Goal: Information Seeking & Learning: Find specific fact

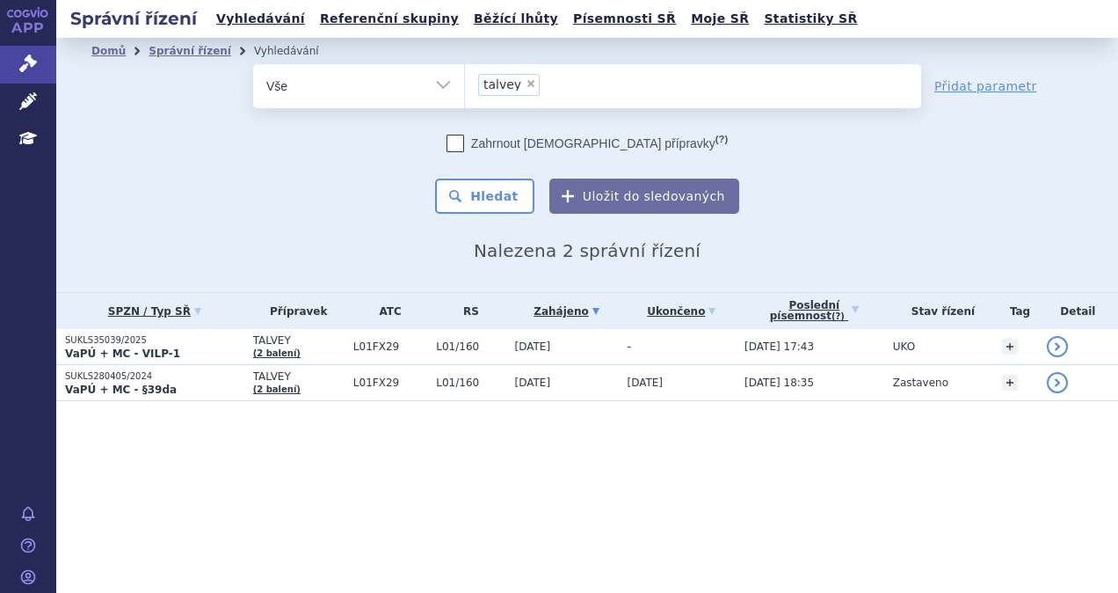
click at [526, 80] on span "×" at bounding box center [531, 83] width 11 height 11
click at [465, 80] on select "talvey" at bounding box center [464, 85] width 1 height 44
select select
click at [186, 326] on th "SPZN / Typ SŘ" at bounding box center [150, 311] width 188 height 36
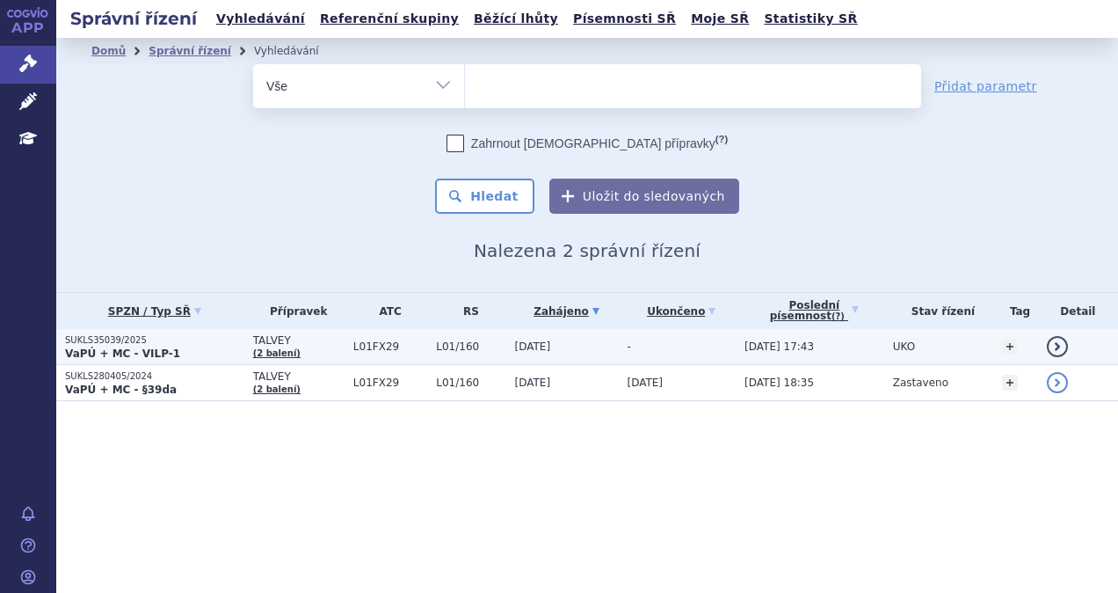
click at [185, 334] on p "SUKLS35039/2025" at bounding box center [154, 340] width 179 height 12
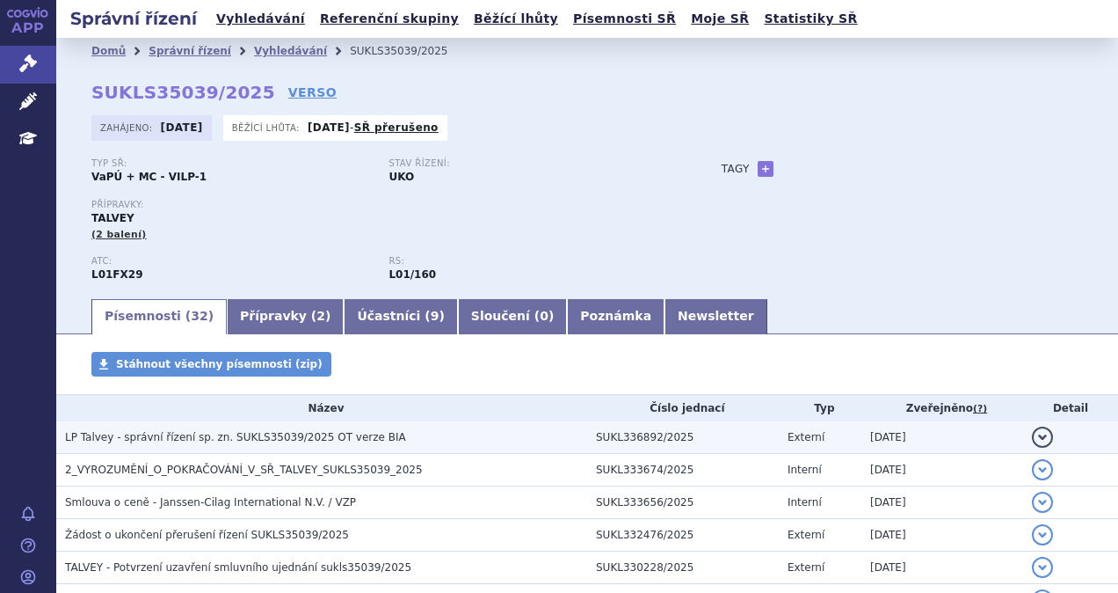
click at [322, 430] on h3 "LP Talvey - správní řízení sp. zn. SUKLS35039/2025 OT verze BIA" at bounding box center [326, 437] width 522 height 18
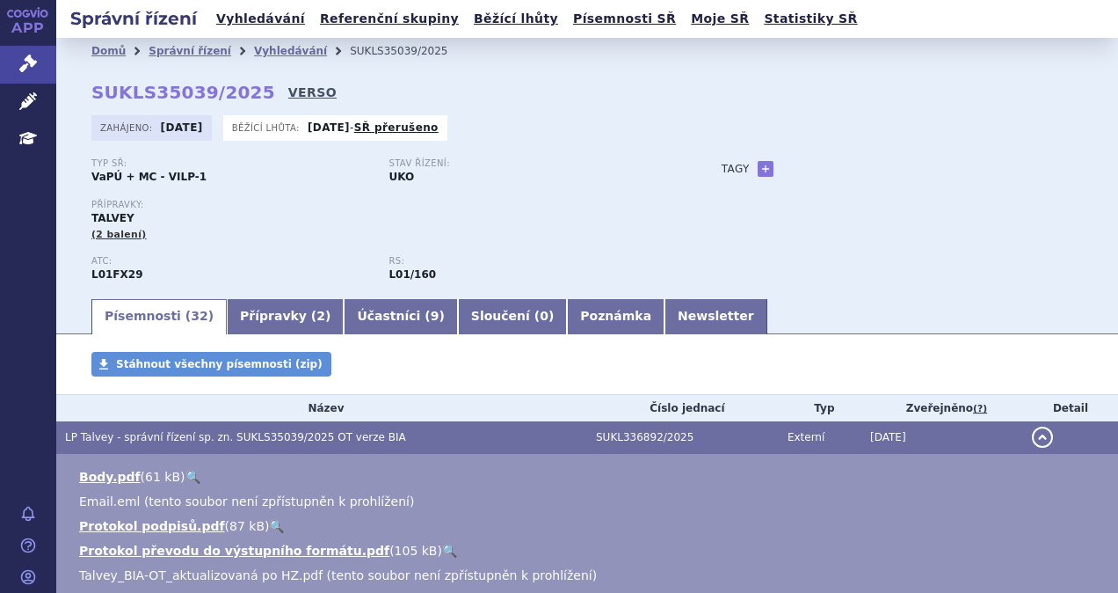
click at [293, 91] on link "VERSO" at bounding box center [312, 93] width 48 height 18
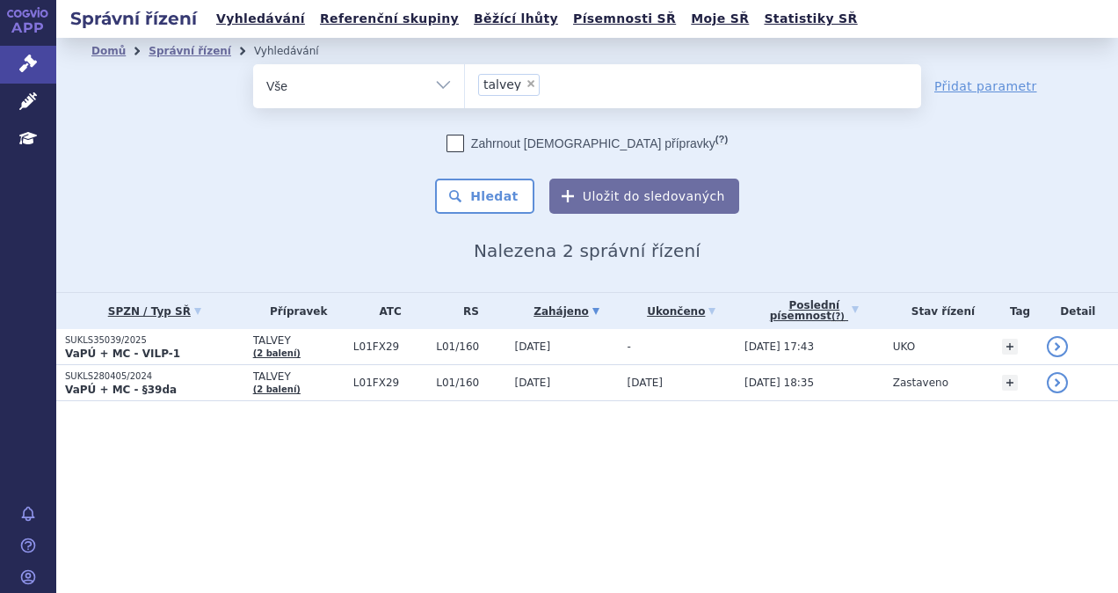
click at [526, 83] on span "×" at bounding box center [531, 83] width 11 height 11
click at [465, 83] on select "talvey" at bounding box center [464, 85] width 1 height 44
select select
click at [522, 90] on ul at bounding box center [693, 82] width 456 height 37
click at [465, 90] on select "talvey" at bounding box center [464, 85] width 1 height 44
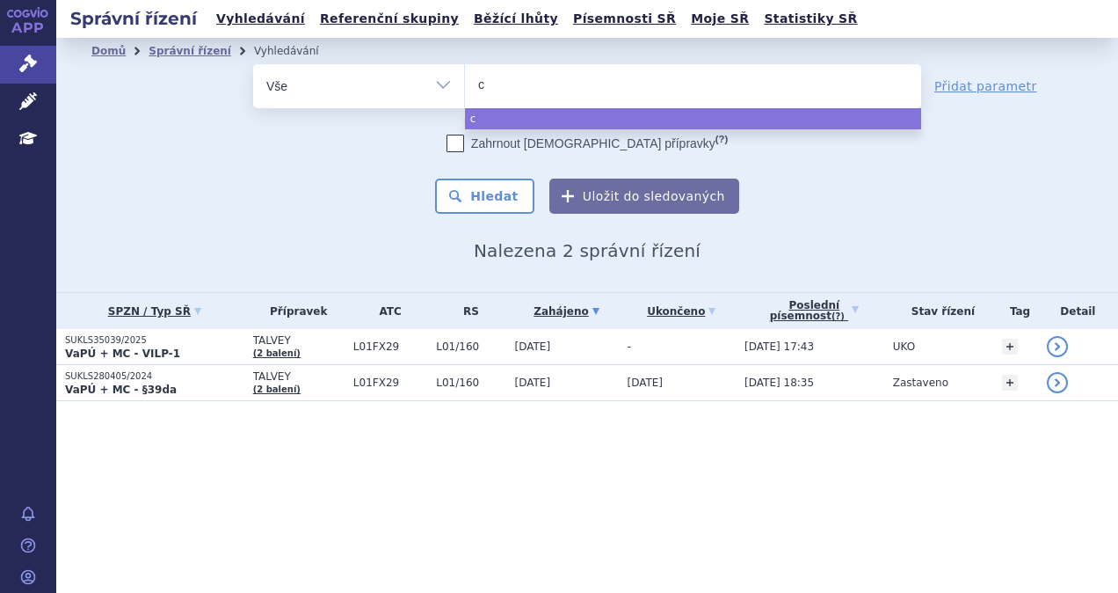
type input "ca"
type input "car"
type input "carv"
type input "carvyk"
type input "carvykti"
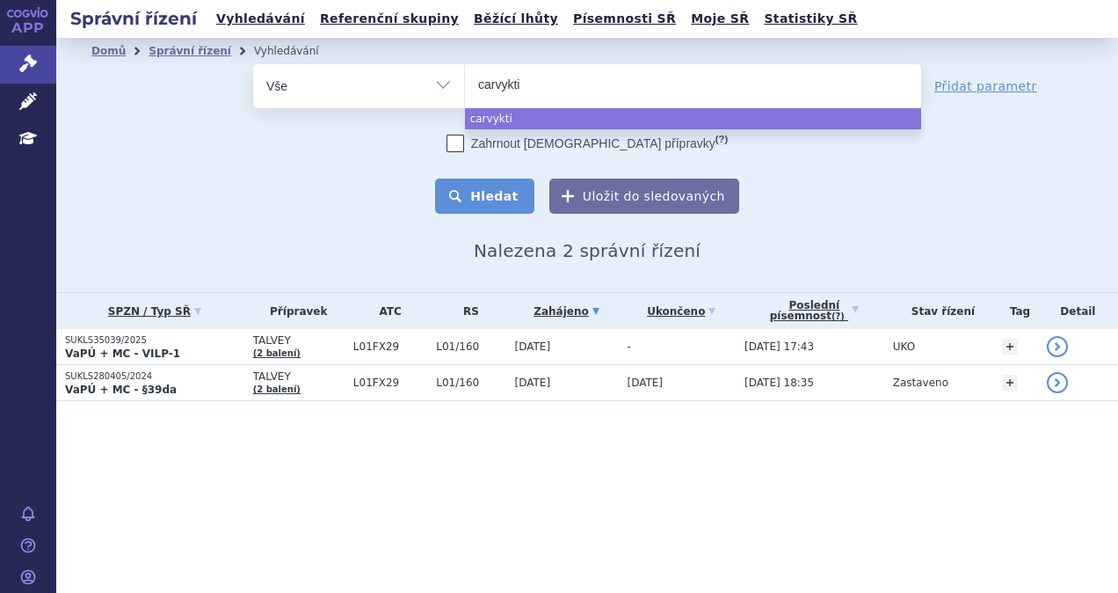
select select "carvykti"
click at [506, 178] on button "Hledat" at bounding box center [484, 195] width 99 height 35
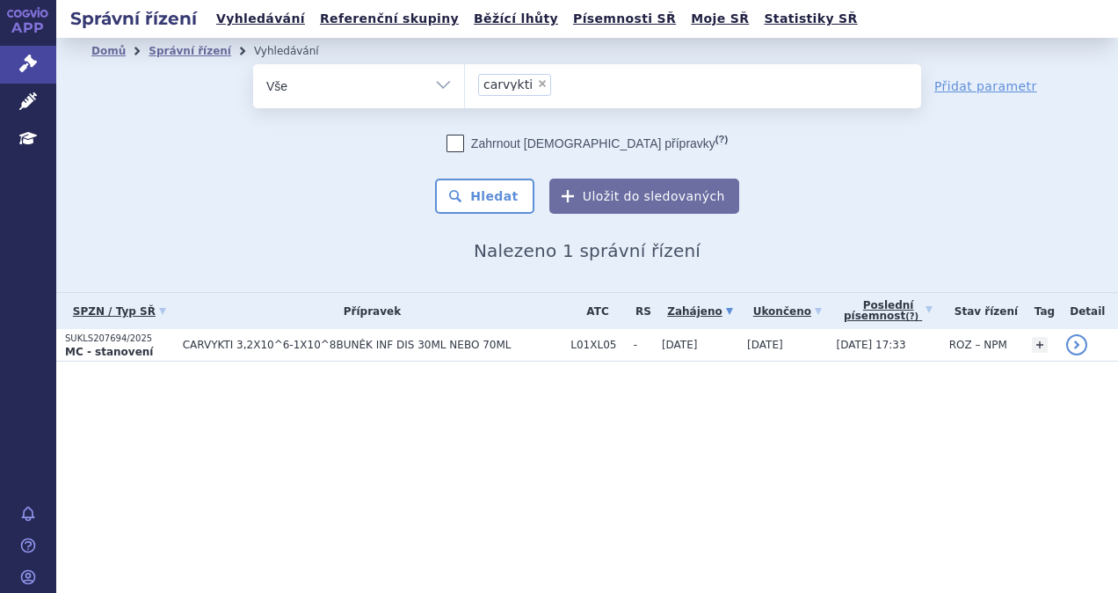
click at [397, 348] on span "CARVYKTI 3,2X10^6-1X10^8BUNĚK INF DIS 30ML NEBO 70ML" at bounding box center [373, 344] width 380 height 12
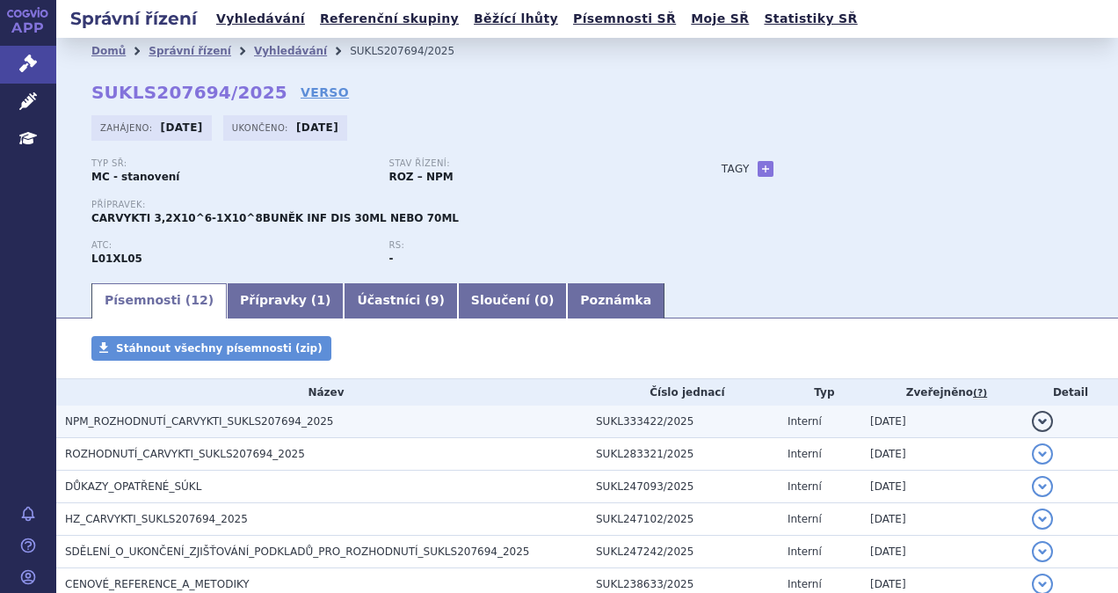
click at [209, 430] on h3 "NPM_ROZHODNUTÍ_CARVYKTI_SUKLS207694_2025" at bounding box center [326, 421] width 522 height 18
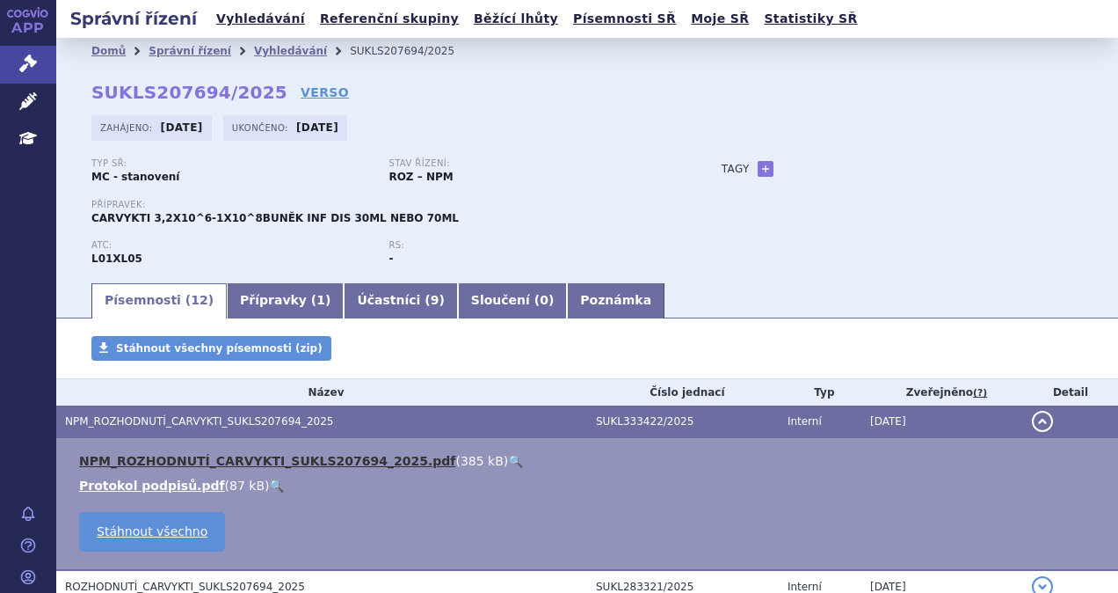
click at [204, 454] on link "NPM_ROZHODNUTÍ_CARVYKTI_SUKLS207694_2025.pdf" at bounding box center [267, 461] width 376 height 14
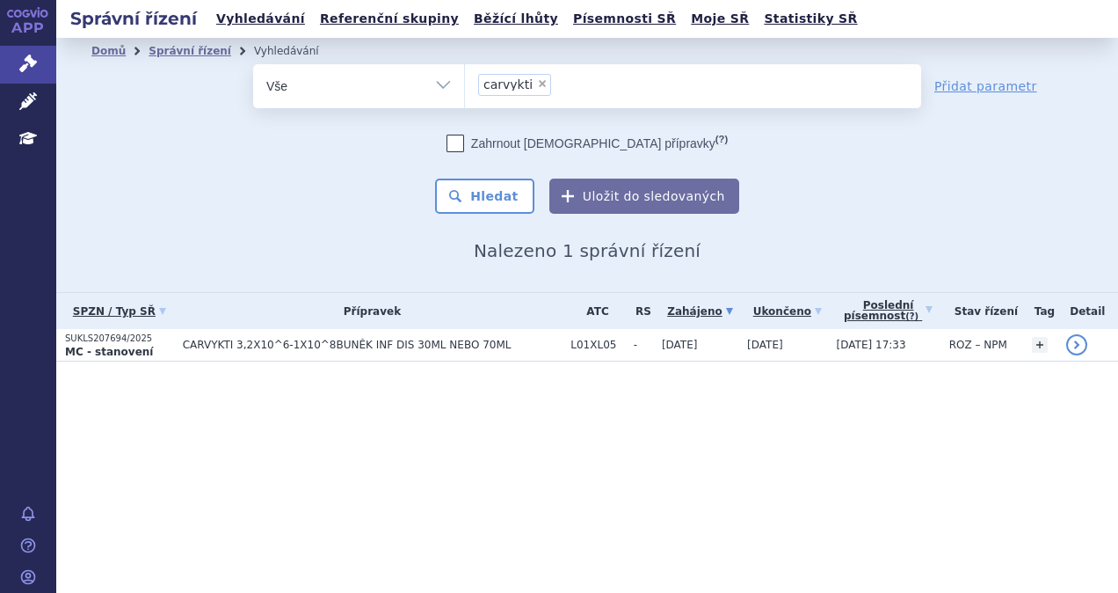
click at [537, 84] on span "×" at bounding box center [542, 83] width 11 height 11
click at [465, 84] on select "carvykti" at bounding box center [464, 85] width 1 height 44
select select
click at [531, 91] on ul at bounding box center [693, 82] width 456 height 37
click at [465, 91] on select "carvykti" at bounding box center [464, 85] width 1 height 44
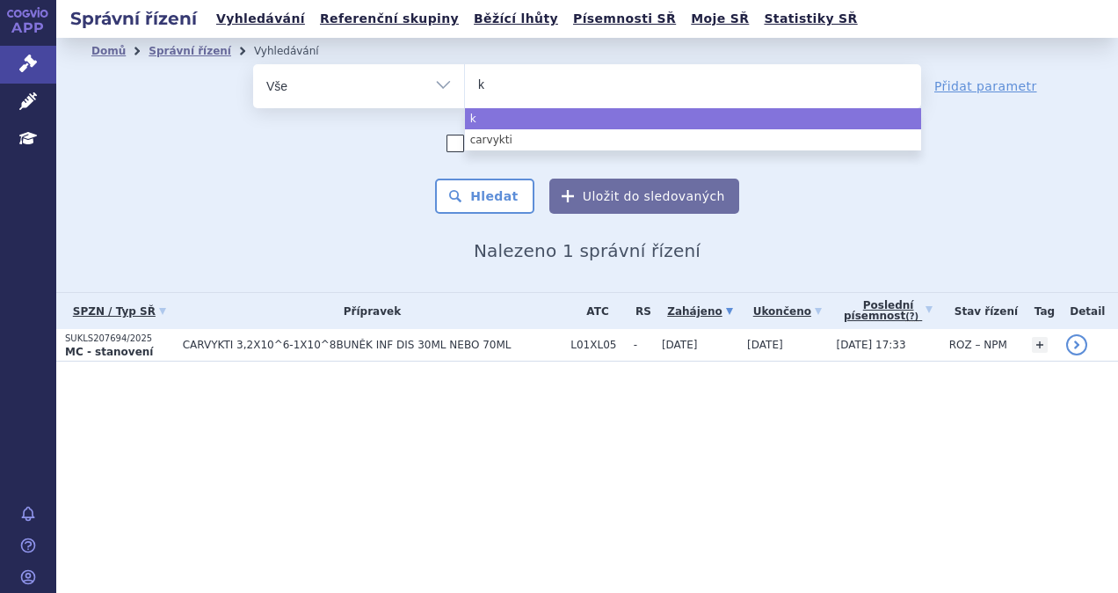
type input "ke"
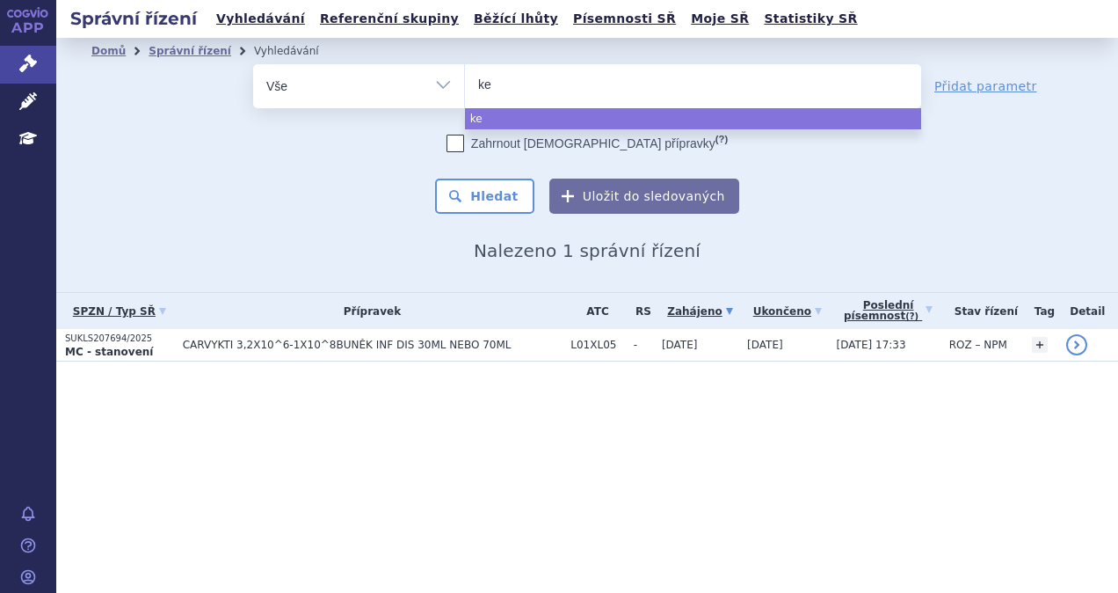
type input "key"
type input "keyt"
type input "keytr"
type input "keytrud"
type input "[MEDICAL_DATA]"
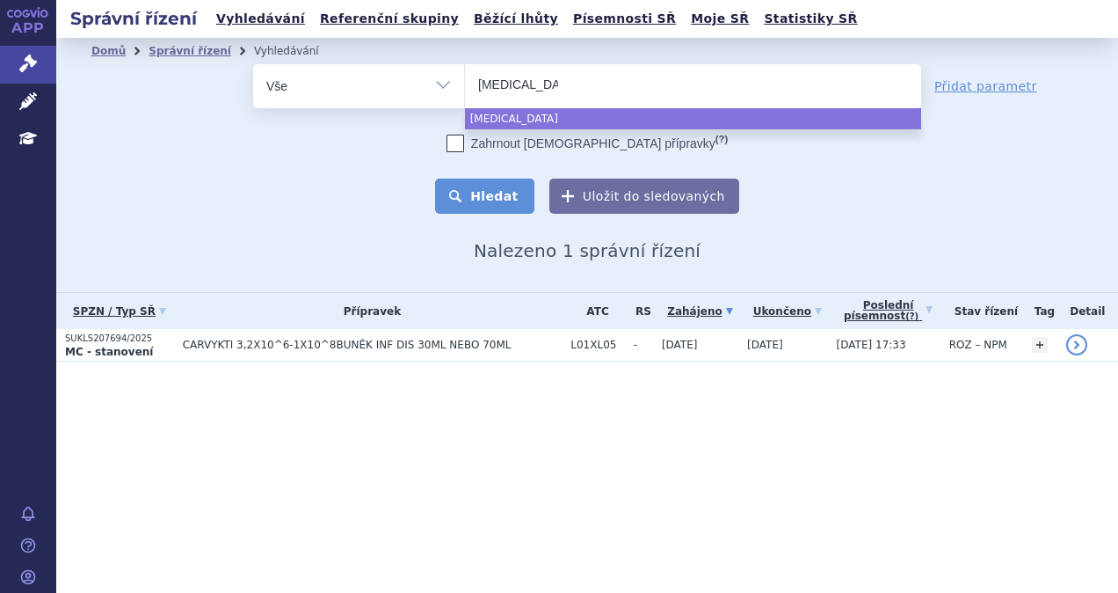
select select "keytruda"
click at [519, 195] on button "Hledat" at bounding box center [484, 195] width 99 height 35
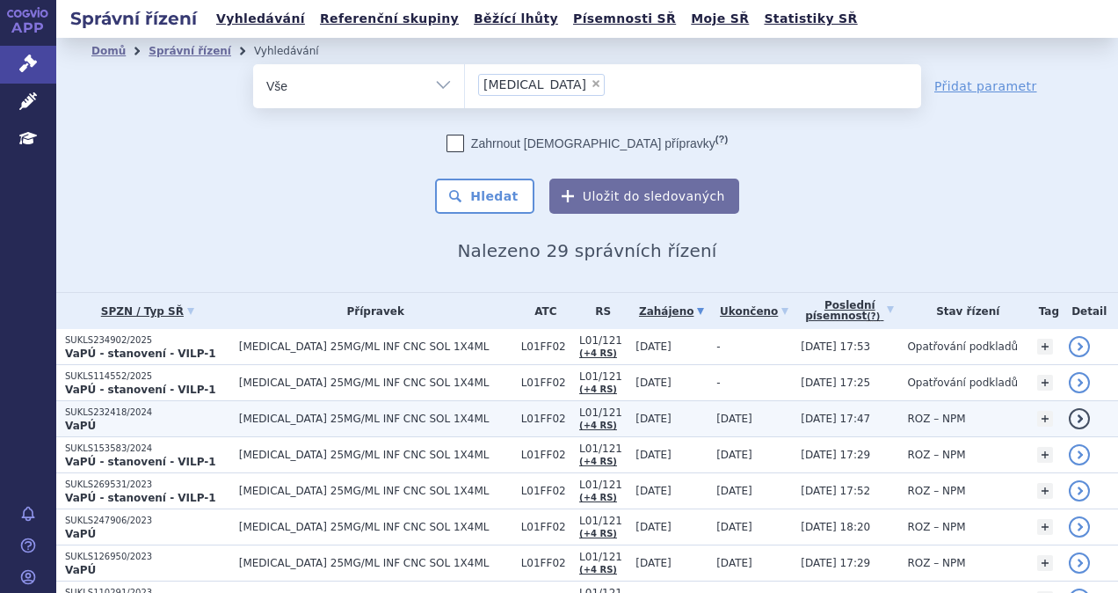
click at [200, 422] on p "VaPÚ" at bounding box center [147, 425] width 165 height 14
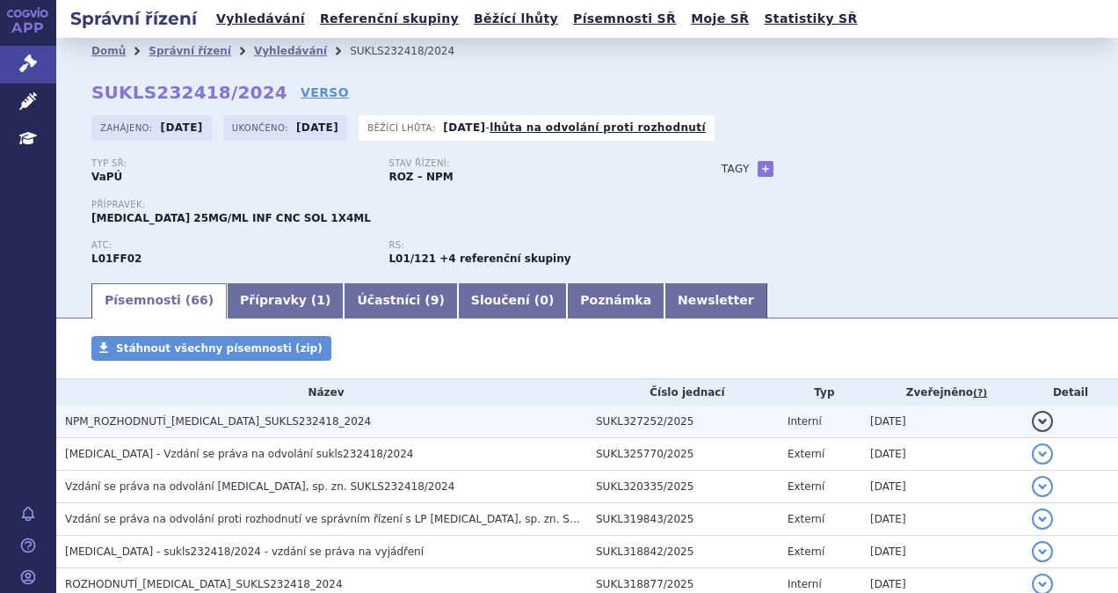
drag, startPoint x: 0, startPoint y: 0, endPoint x: 187, endPoint y: 418, distance: 457.7
click at [187, 418] on span "NPM_ROZHODNUTÍ_KEYTRUDA_SUKLS232418_2024" at bounding box center [218, 421] width 306 height 12
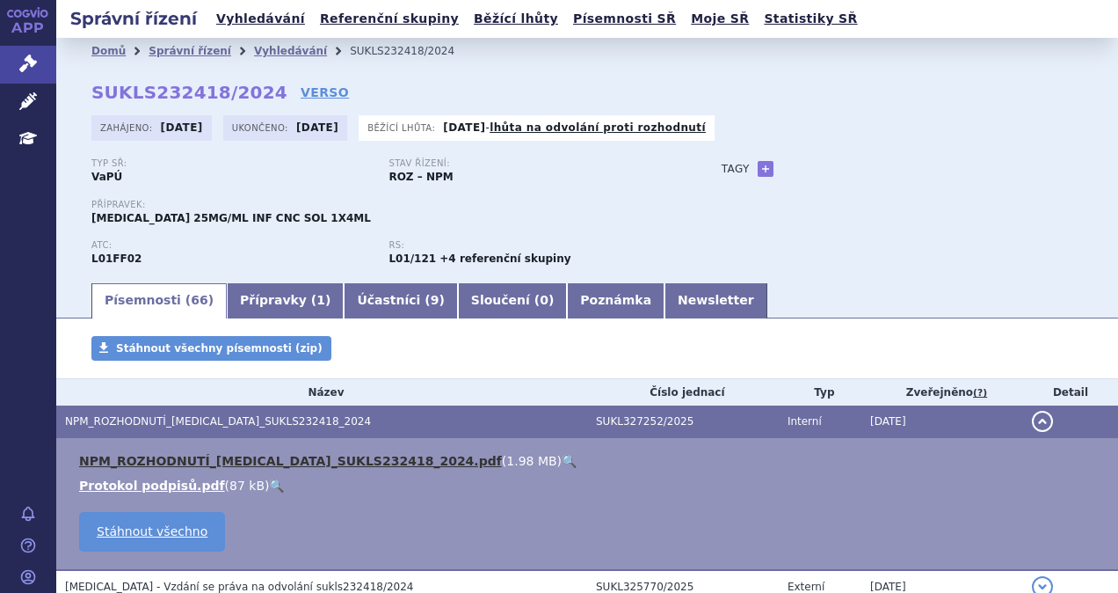
click at [176, 457] on link "NPM_ROZHODNUTÍ_KEYTRUDA_SUKLS232418_2024.pdf" at bounding box center [290, 461] width 423 height 14
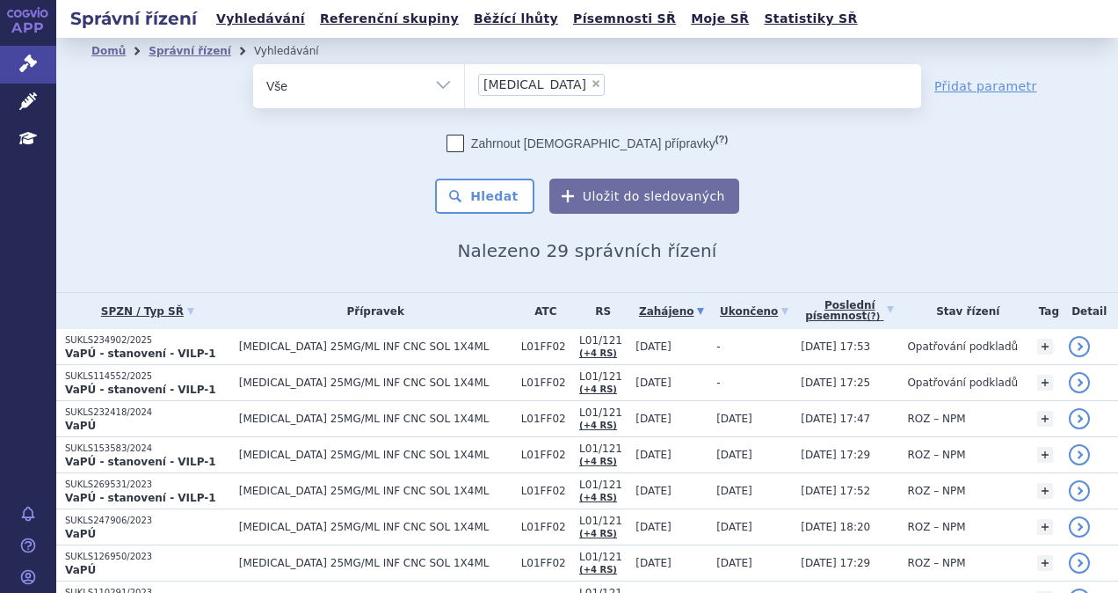
click at [591, 84] on span "×" at bounding box center [596, 83] width 11 height 11
click at [465, 84] on select "keytruda" at bounding box center [464, 85] width 1 height 44
select select
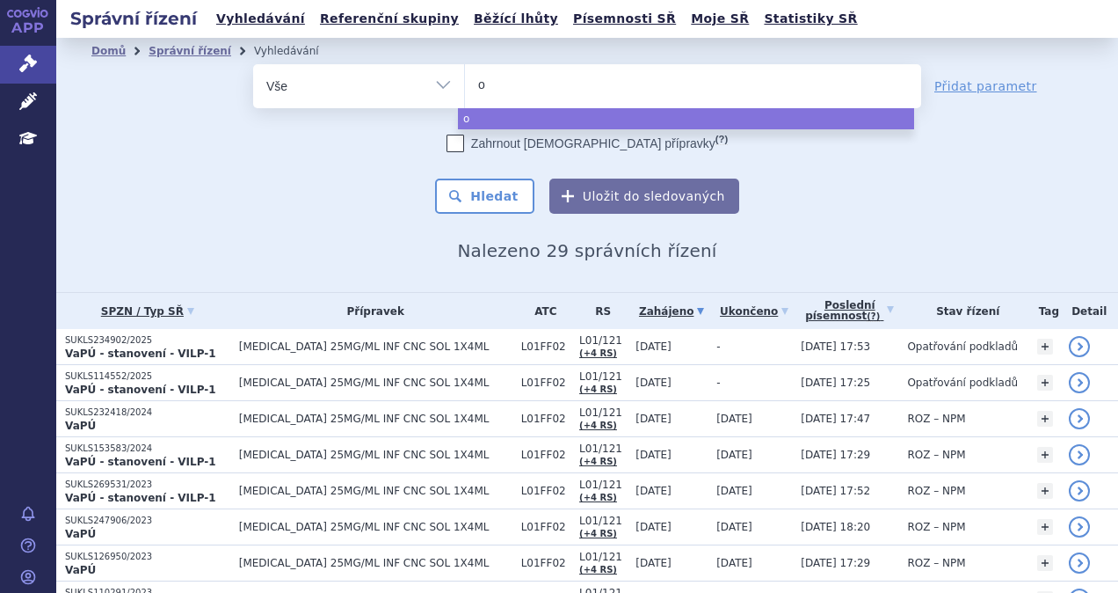
type input "op"
type input "opdi"
type input "[MEDICAL_DATA]"
select select "[MEDICAL_DATA]"
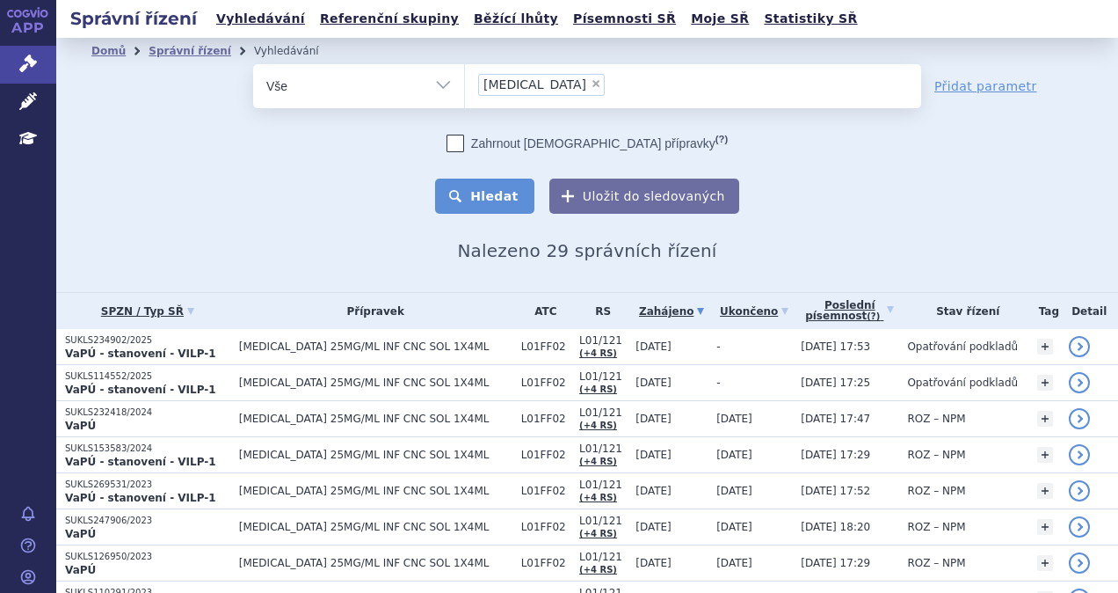
click at [517, 186] on button "Hledat" at bounding box center [484, 195] width 99 height 35
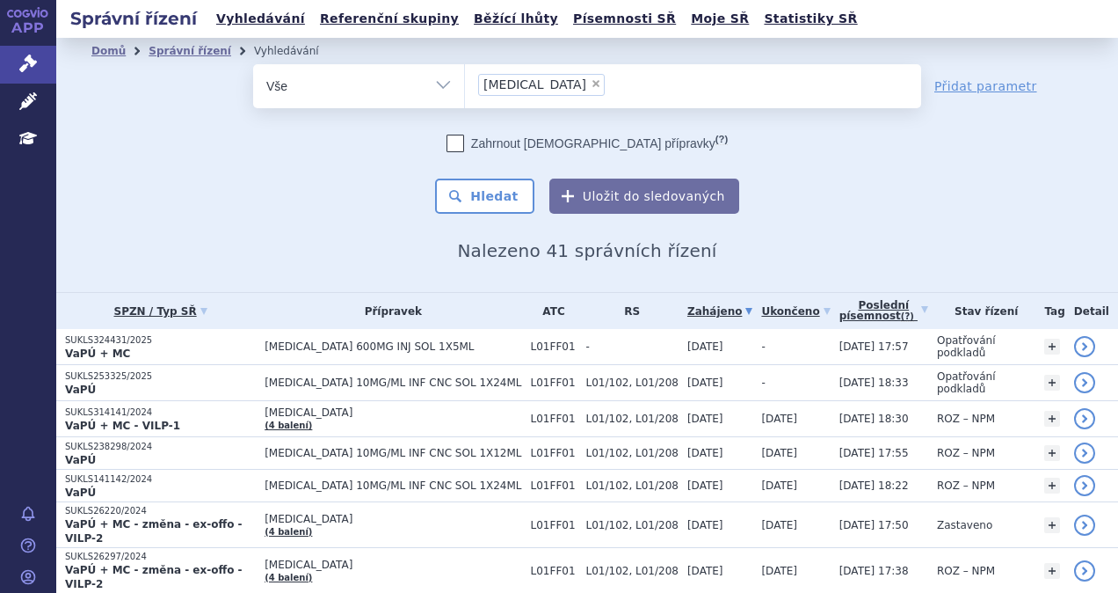
click at [591, 85] on span "×" at bounding box center [596, 83] width 11 height 11
click at [465, 85] on select "[MEDICAL_DATA]" at bounding box center [464, 85] width 1 height 44
select select
click at [484, 91] on ul at bounding box center [693, 82] width 456 height 37
click at [465, 91] on select "[MEDICAL_DATA]" at bounding box center [464, 85] width 1 height 44
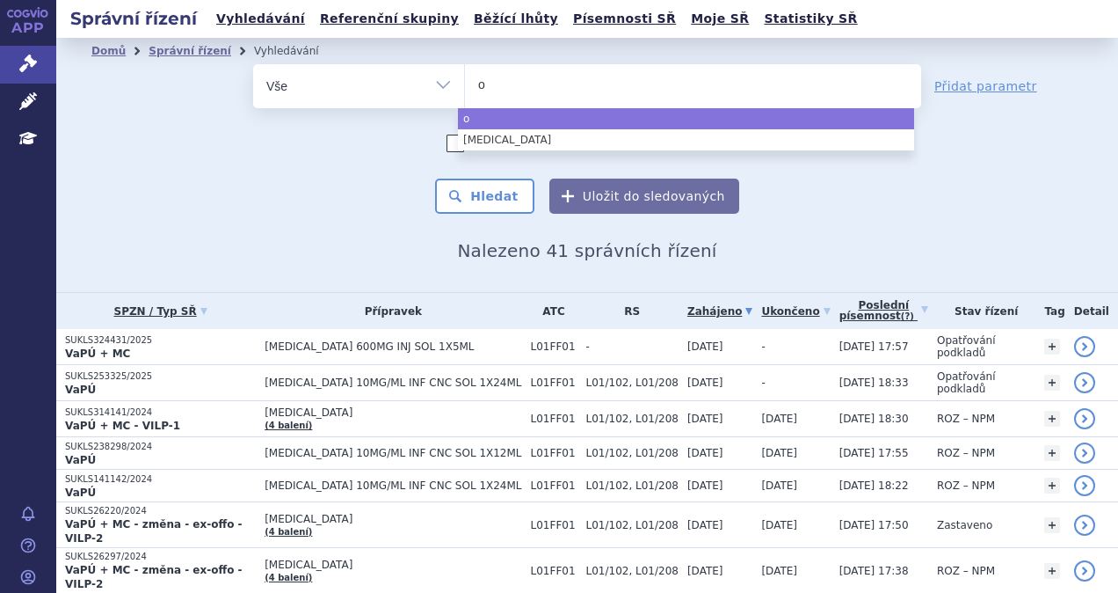
type input "op"
type input "opd"
type input "opdi"
type input "opdivo"
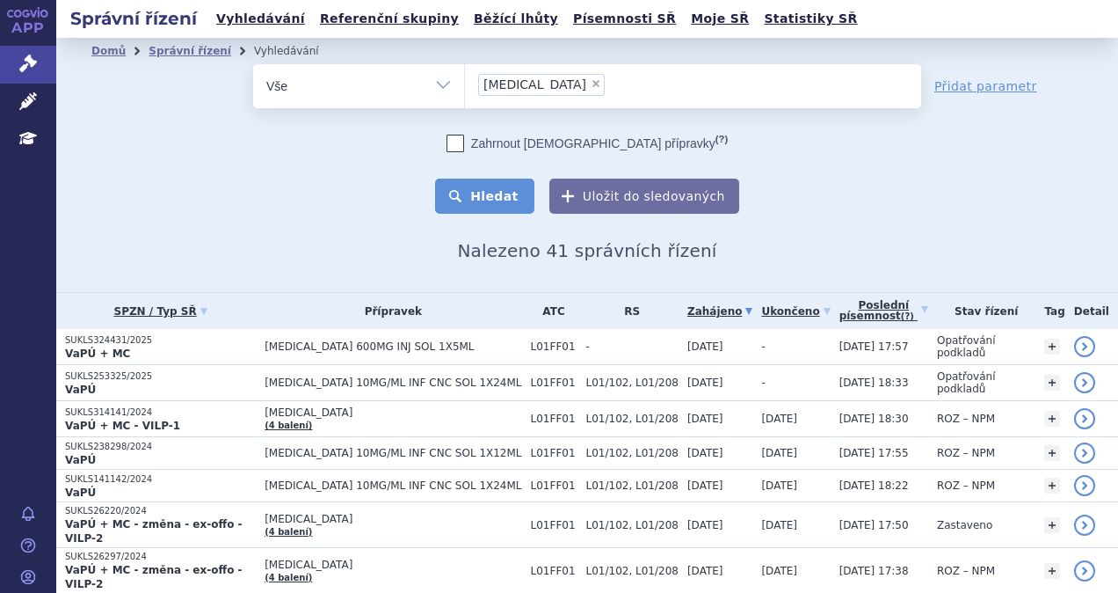
select select "opdivo"
click at [487, 210] on button "Hledat" at bounding box center [484, 195] width 99 height 35
click at [1008, 84] on link "Přidat parametr" at bounding box center [986, 86] width 103 height 18
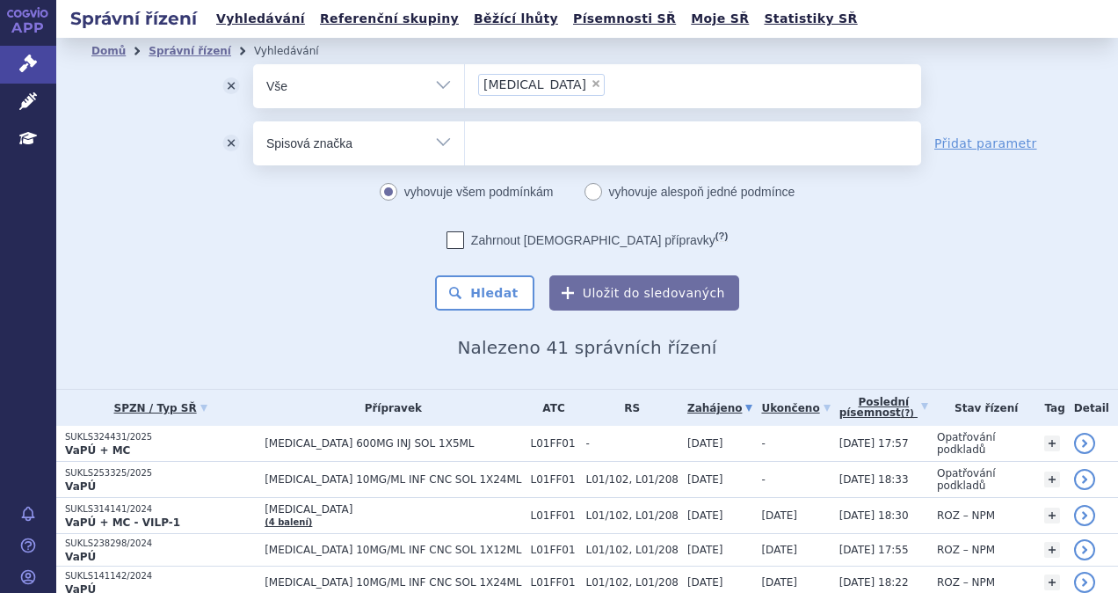
click at [338, 141] on select "Vše Spisová značka Typ SŘ Přípravek/SUKL kód Účastník/Držitel" at bounding box center [358, 141] width 211 height 40
click at [253, 121] on select "Vše Spisová značka Typ SŘ Přípravek/SUKL kód Účastník/Držitel" at bounding box center [358, 141] width 211 height 40
click at [442, 137] on select "Vše Spisová značka Typ SŘ Přípravek/SUKL kód Účastník/Držitel" at bounding box center [358, 141] width 211 height 40
select select "filter-procedure-product-status"
click at [253, 121] on select "Vše Spisová značka Typ SŘ Přípravek/SUKL kód Účastník/Držitel" at bounding box center [358, 141] width 211 height 40
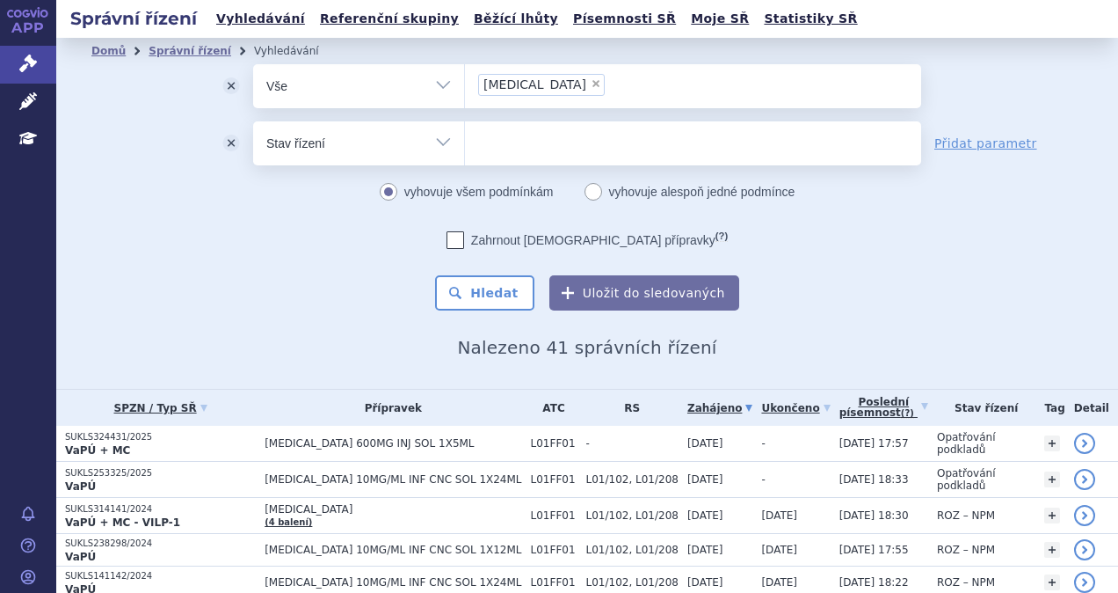
click at [498, 149] on ul at bounding box center [693, 139] width 456 height 37
click at [465, 149] on select at bounding box center [464, 142] width 1 height 44
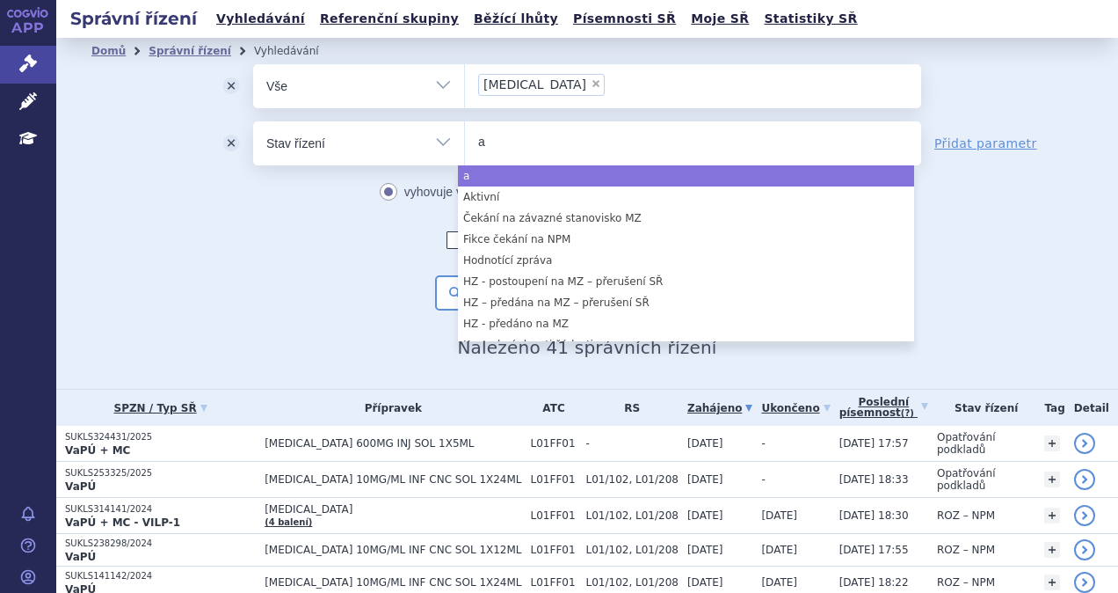
type input "a"
select select "a0d16f3a-7c3c-49b9-bbbf-43dbf2e58536"
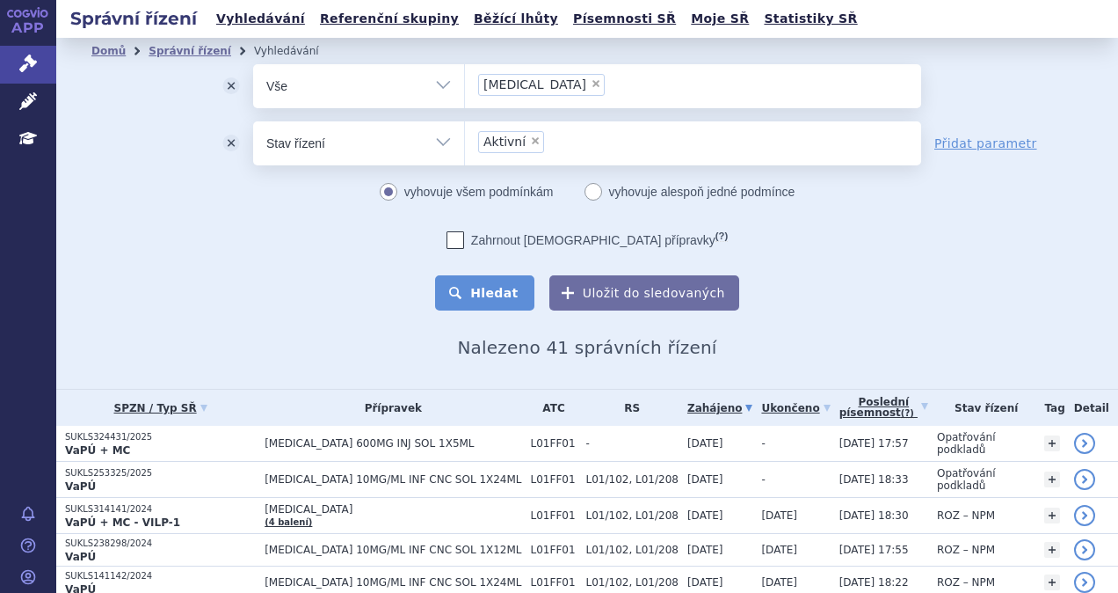
click at [494, 293] on button "Hledat" at bounding box center [484, 292] width 99 height 35
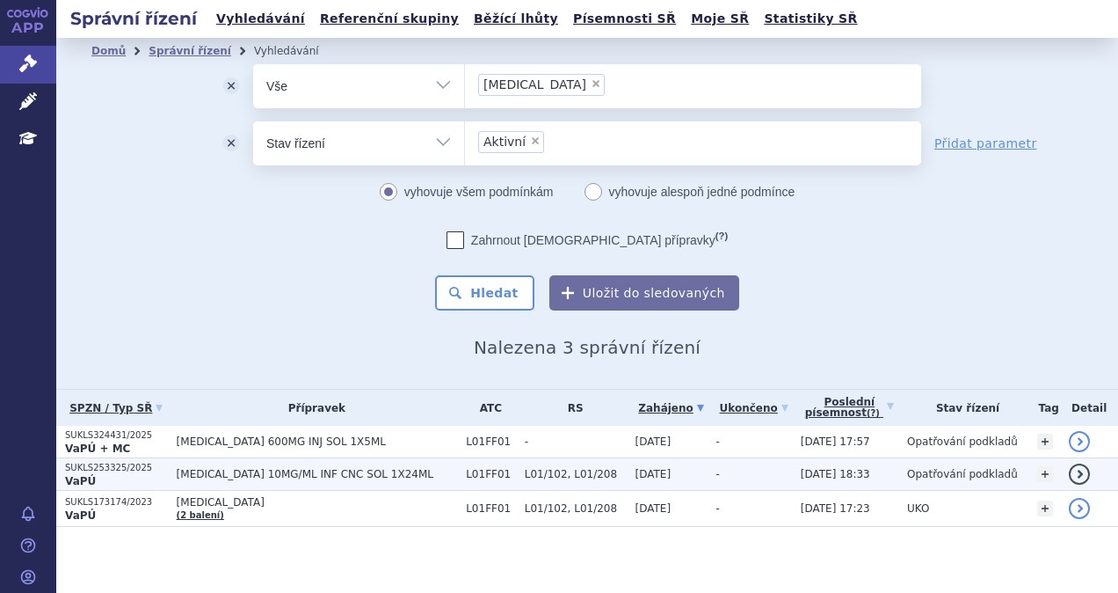
scroll to position [3, 0]
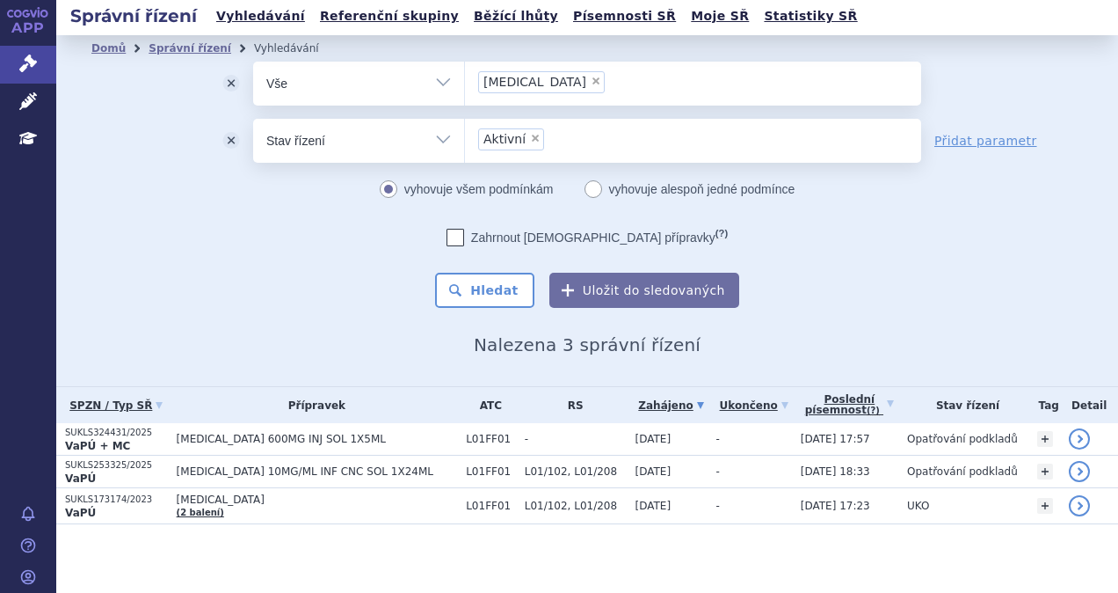
click at [530, 142] on span "×" at bounding box center [535, 138] width 11 height 11
click at [465, 142] on select "Aktivní" at bounding box center [464, 140] width 1 height 44
select select
click at [591, 81] on span "×" at bounding box center [596, 81] width 11 height 11
click at [465, 81] on select "[MEDICAL_DATA]" at bounding box center [464, 83] width 1 height 44
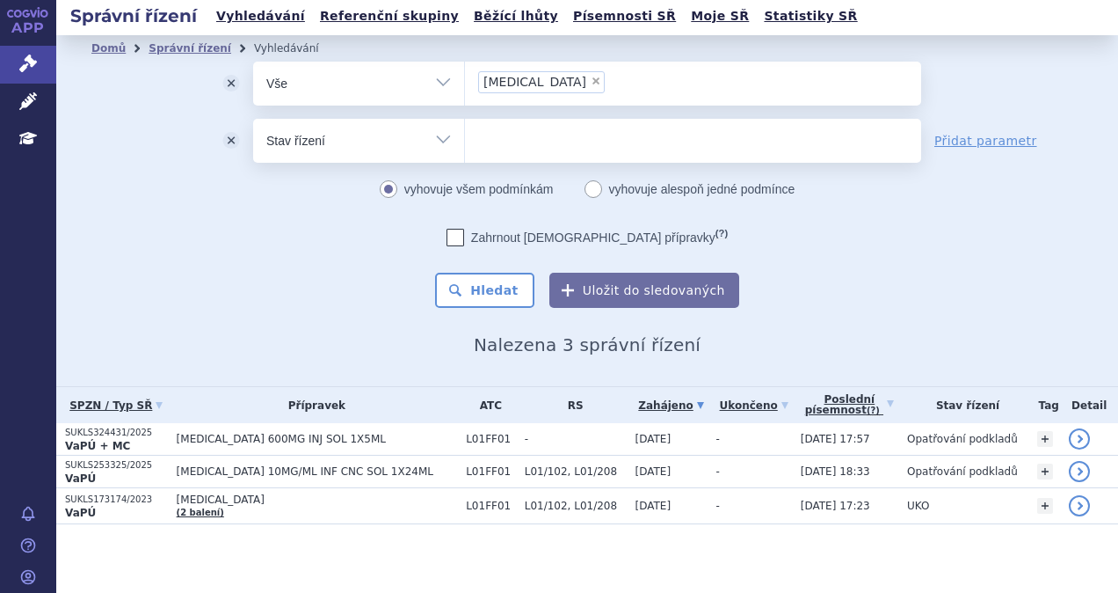
select select
click at [220, 141] on button "odstranit" at bounding box center [231, 141] width 44 height 44
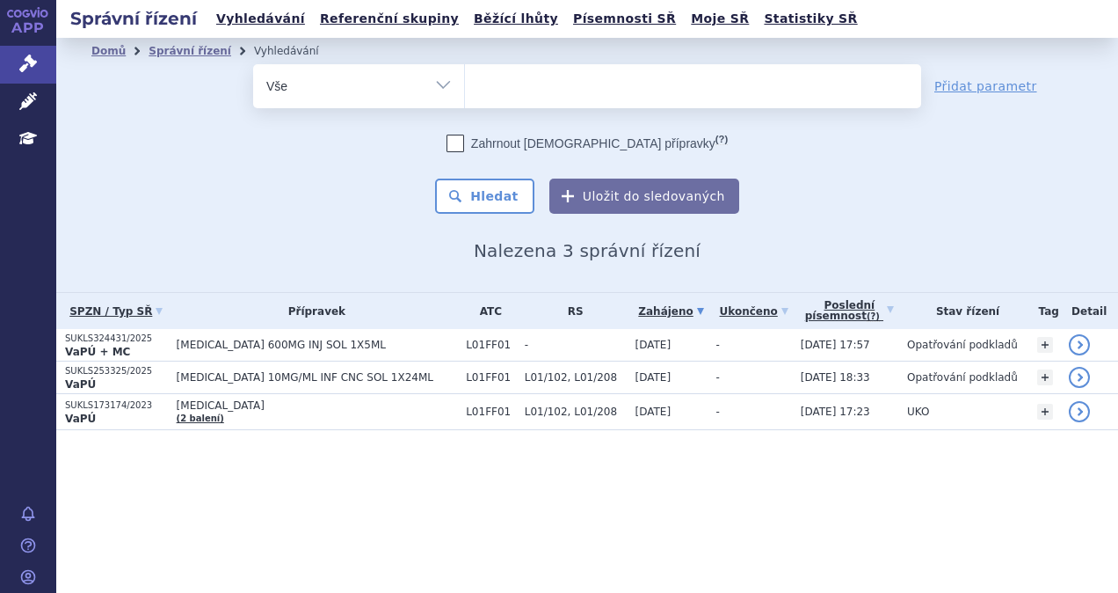
scroll to position [0, 0]
click at [533, 95] on ul at bounding box center [693, 82] width 456 height 37
click at [465, 95] on select "[MEDICAL_DATA]" at bounding box center [464, 85] width 1 height 44
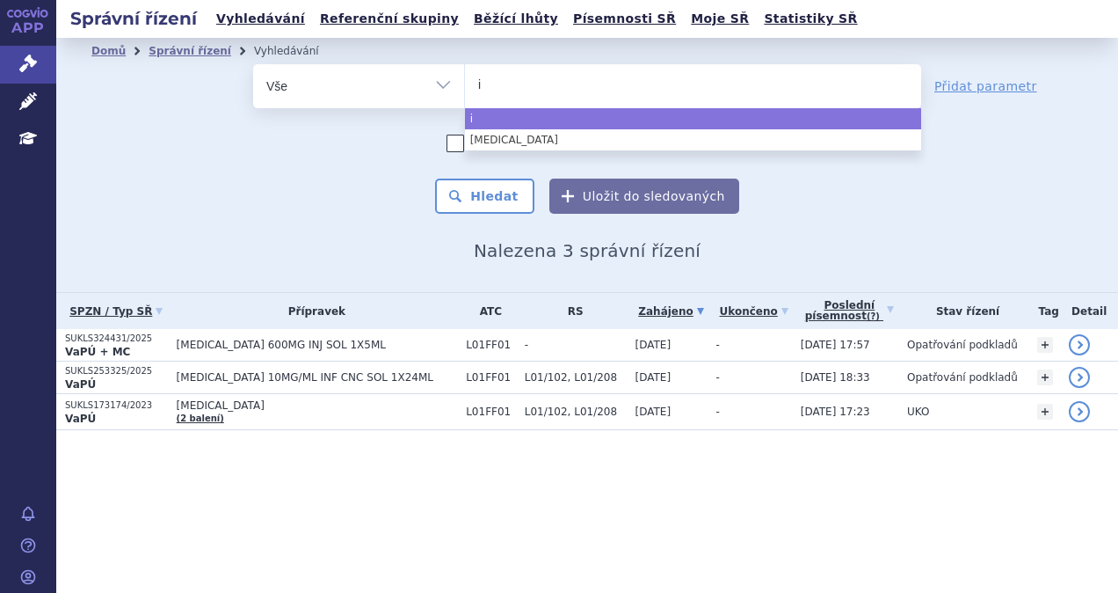
type input "im"
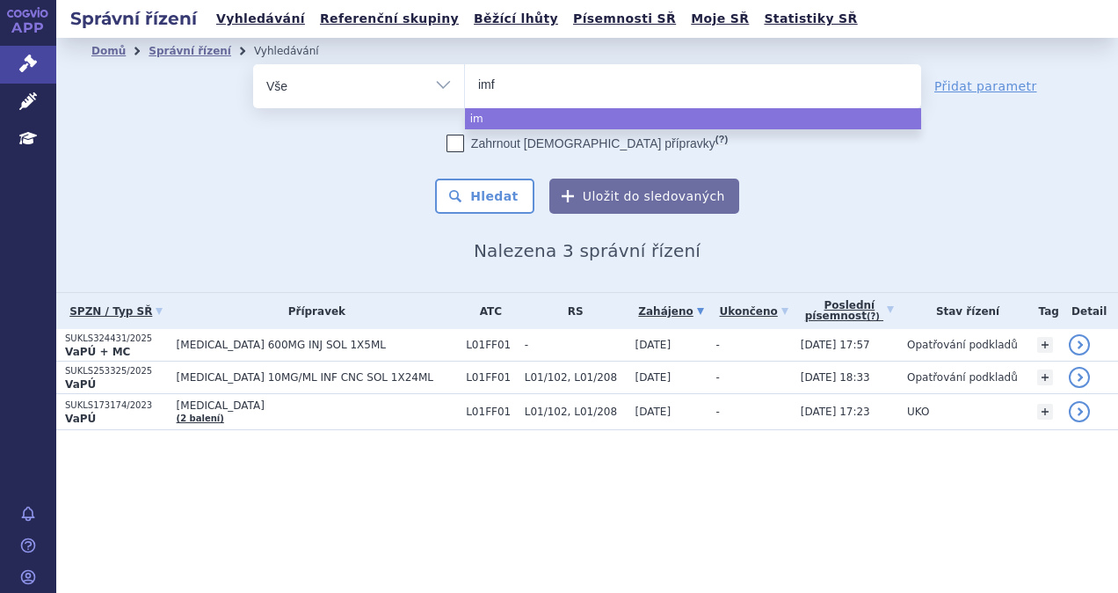
type input "imfi"
type input "imfin"
type input "[MEDICAL_DATA]"
select select "[MEDICAL_DATA]"
click at [491, 196] on button "Hledat" at bounding box center [484, 195] width 99 height 35
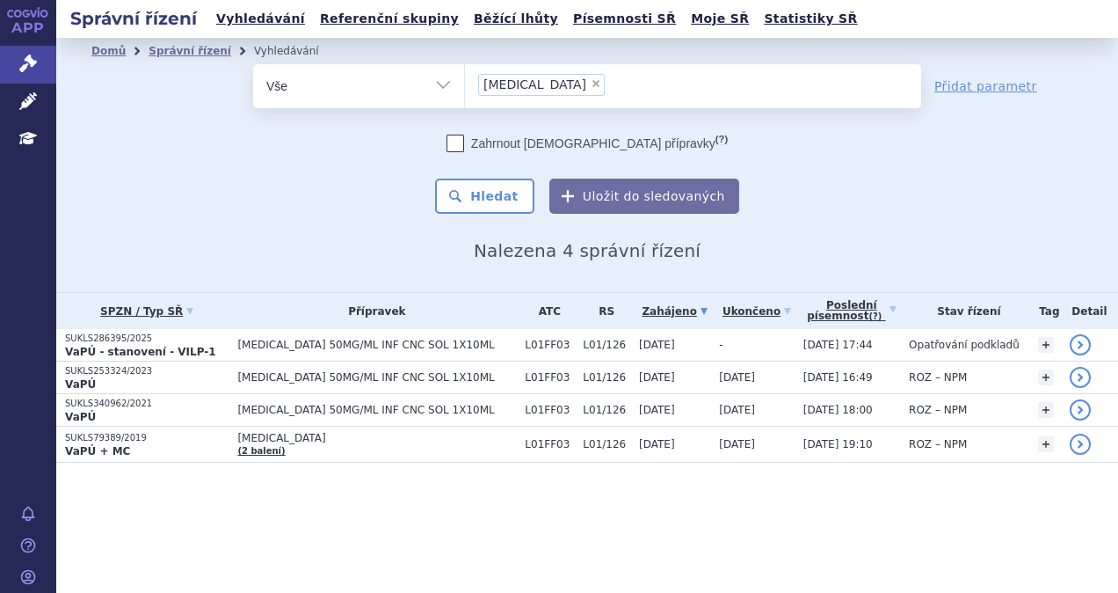
click at [591, 85] on span "×" at bounding box center [596, 83] width 11 height 11
click at [465, 85] on select "[MEDICAL_DATA]" at bounding box center [464, 85] width 1 height 44
select select
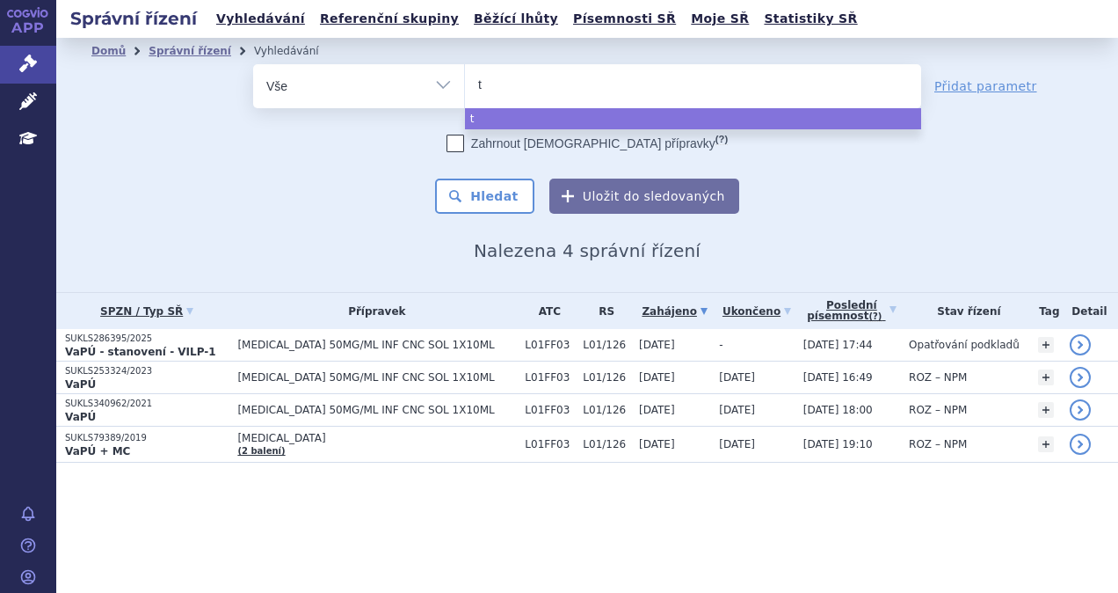
type input "te"
type input "tec"
type input "tece"
type input "tecen"
type input "tecent"
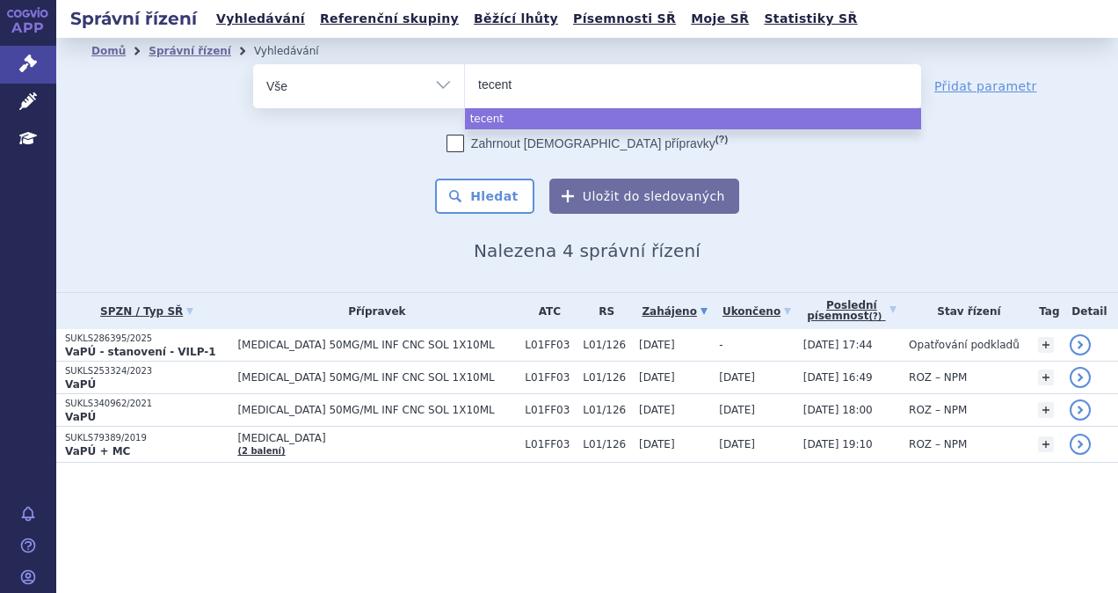
type input "tecentr"
type input "tecentri"
type input "[MEDICAL_DATA]"
select select "tecentriq"
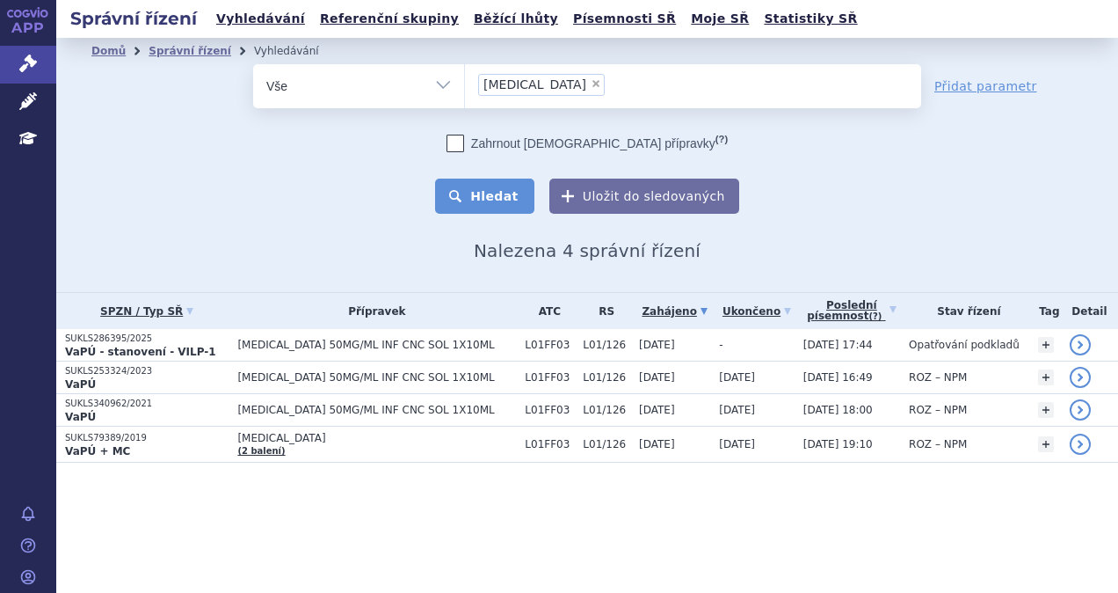
click at [528, 195] on button "Hledat" at bounding box center [484, 195] width 99 height 35
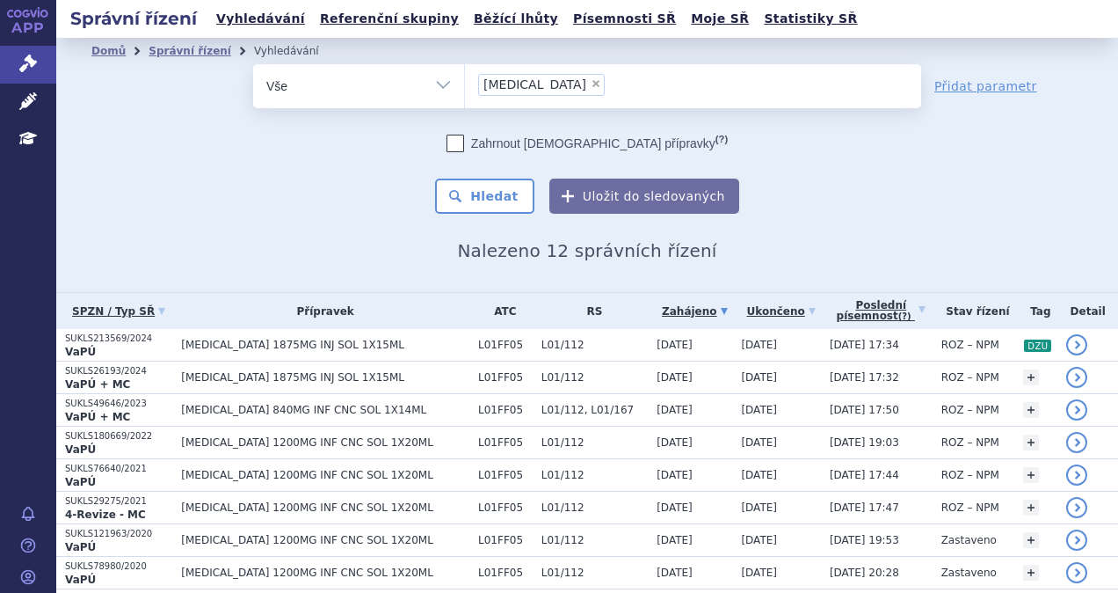
click at [591, 81] on span "×" at bounding box center [596, 83] width 11 height 11
click at [465, 81] on select "[MEDICAL_DATA]" at bounding box center [464, 85] width 1 height 44
select select
click at [478, 86] on input "tecentriq" at bounding box center [483, 84] width 10 height 22
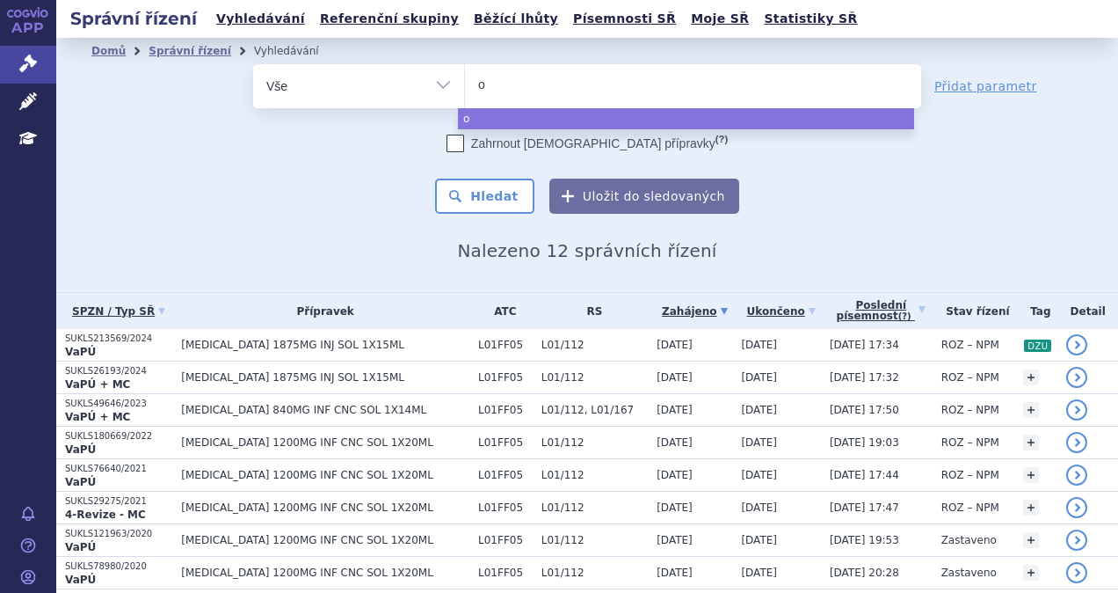
type input "oo"
type input "o"
type input "pom"
type input "pomal"
type input "pomali"
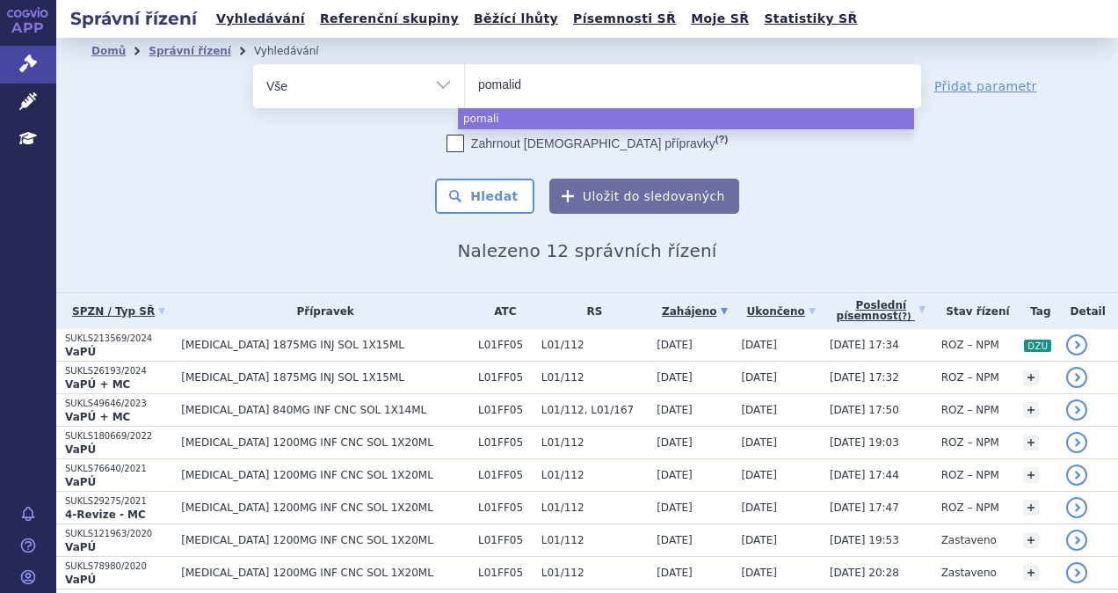
type input "pomalido"
type input "pomalidomi"
type input "pomalidomid"
select select "pomalidomid"
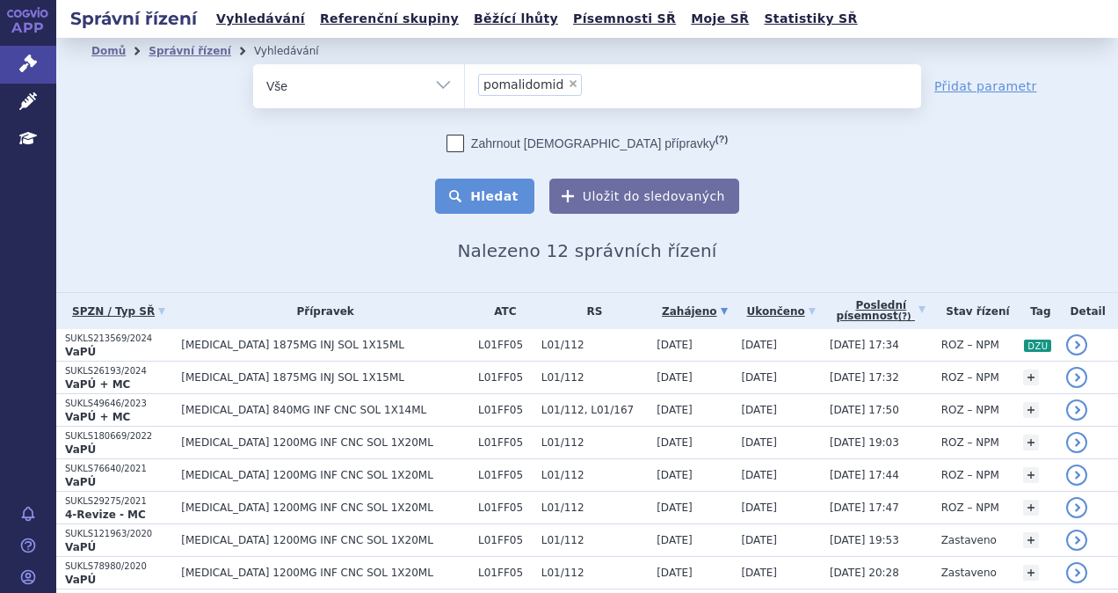
click at [503, 194] on button "Hledat" at bounding box center [484, 195] width 99 height 35
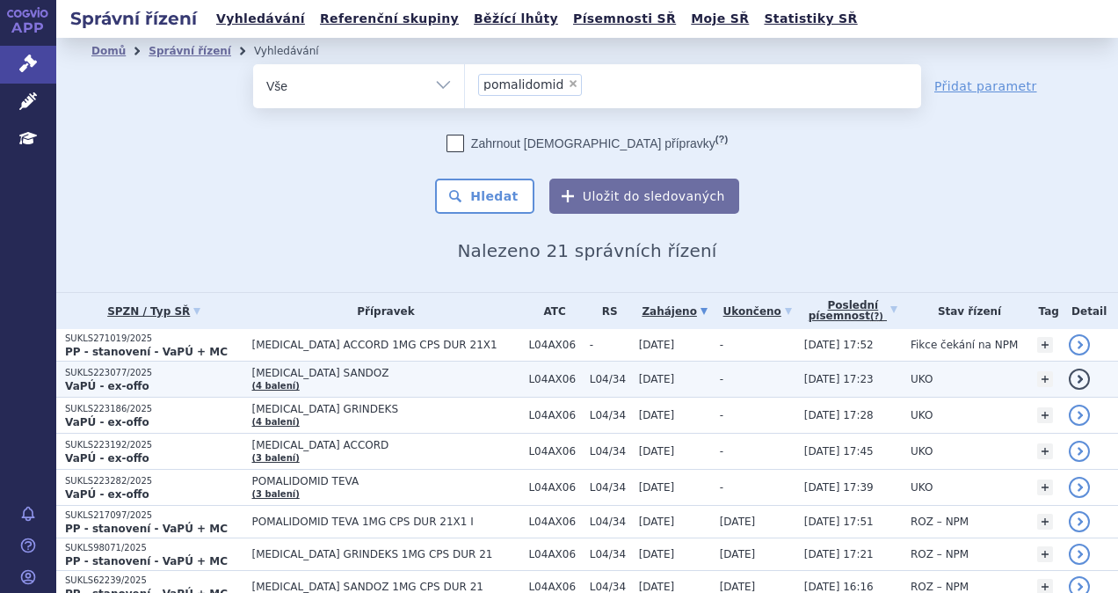
click at [417, 368] on span "[MEDICAL_DATA] SANDOZ" at bounding box center [386, 373] width 268 height 12
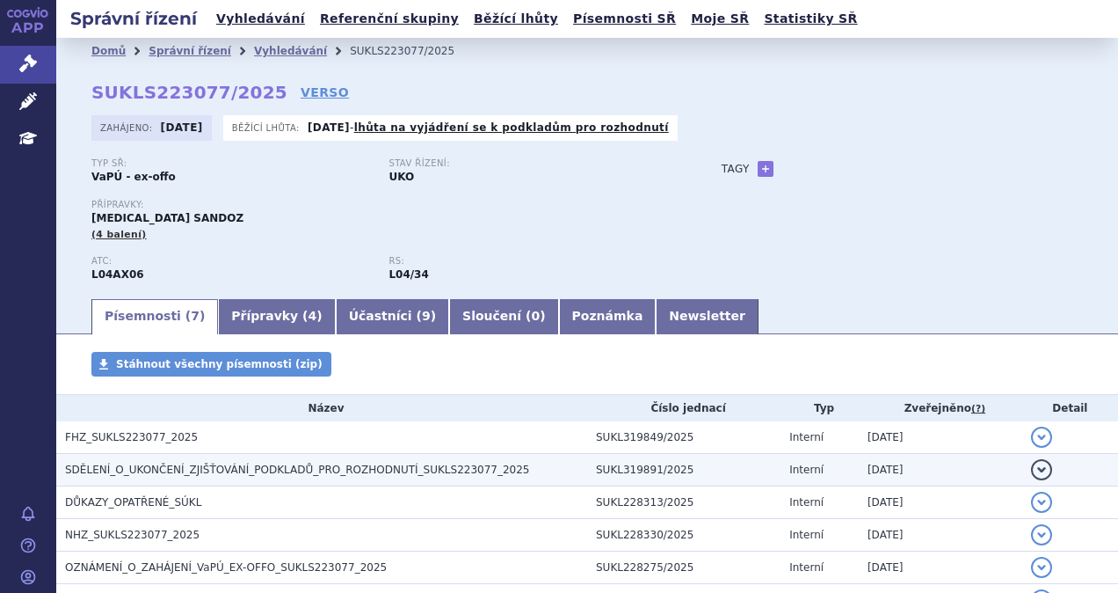
scroll to position [161, 0]
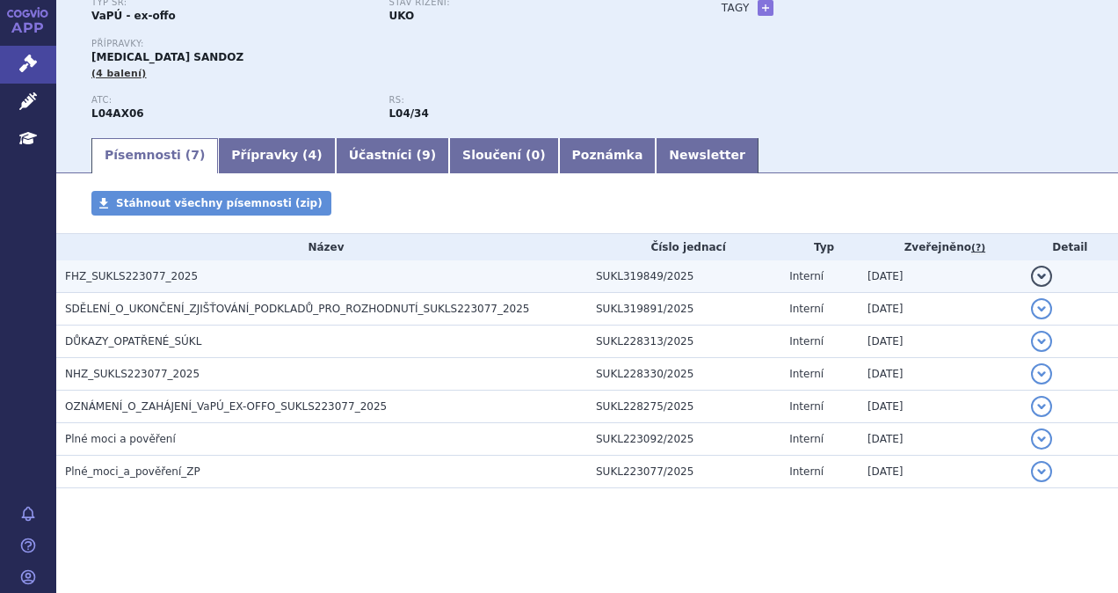
click at [142, 281] on span "FHZ_SUKLS223077_2025" at bounding box center [131, 276] width 133 height 12
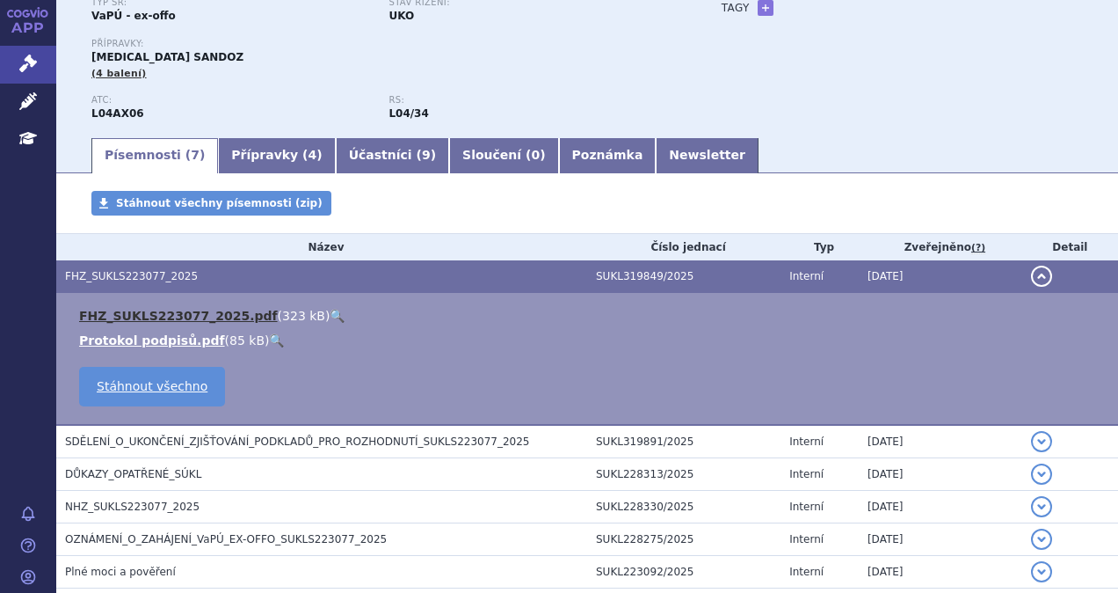
click at [146, 309] on link "FHZ_SUKLS223077_2025.pdf" at bounding box center [178, 316] width 199 height 14
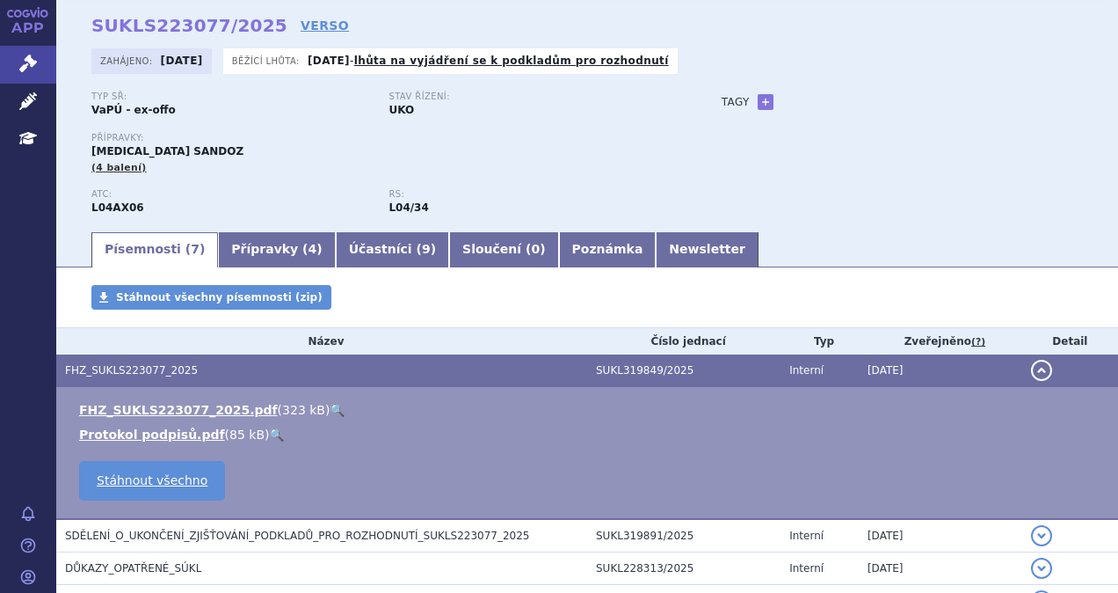
scroll to position [0, 0]
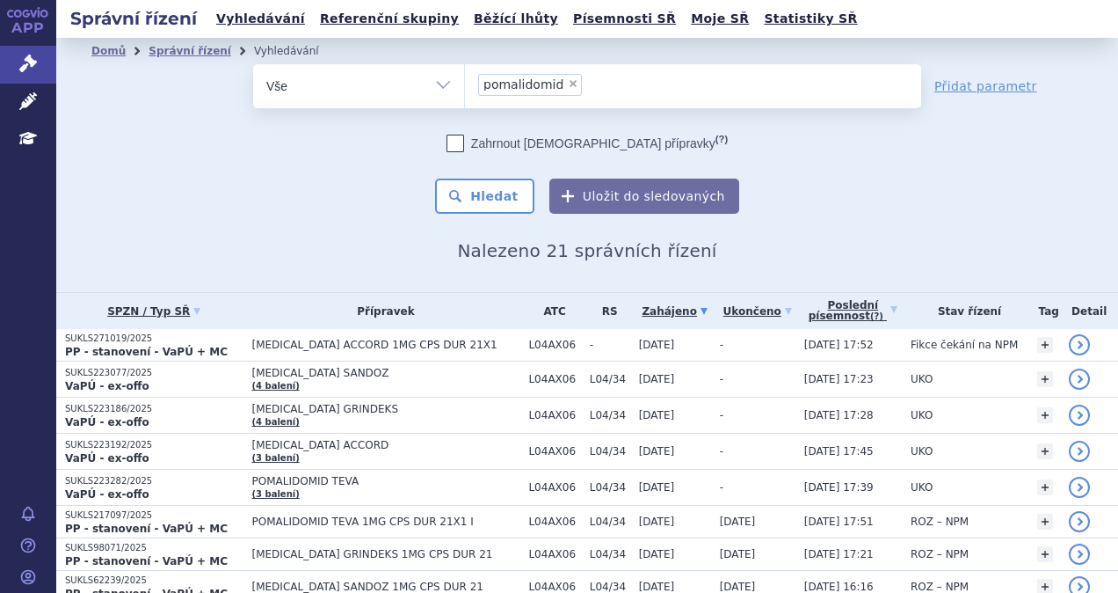
click at [568, 83] on span "×" at bounding box center [573, 83] width 11 height 11
click at [465, 83] on select "pomalidomid" at bounding box center [464, 85] width 1 height 44
select select
click at [561, 83] on ul at bounding box center [693, 82] width 456 height 37
click at [465, 83] on select "pomalidomid" at bounding box center [464, 85] width 1 height 44
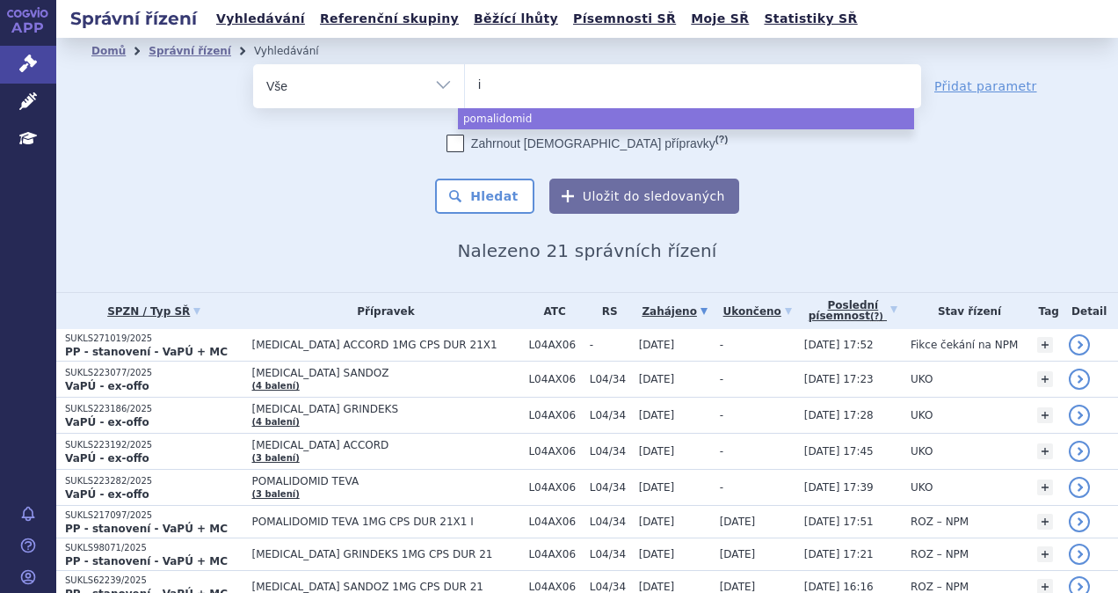
type input "im"
type input "imn"
type input "imnovi"
type input "imnovid"
select select "imnovid"
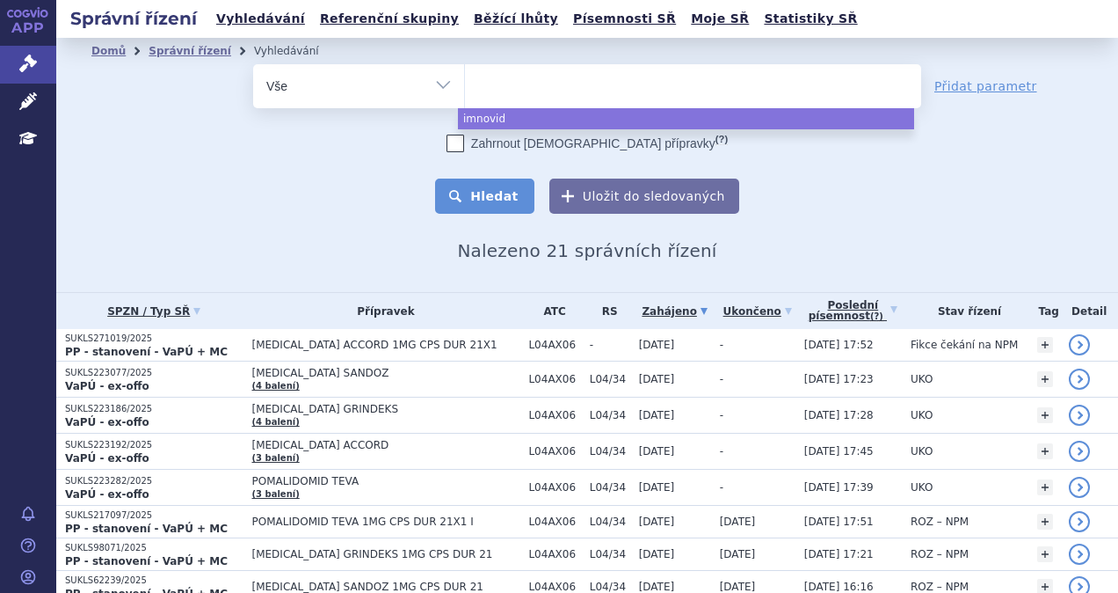
click at [510, 188] on button "Hledat" at bounding box center [484, 195] width 99 height 35
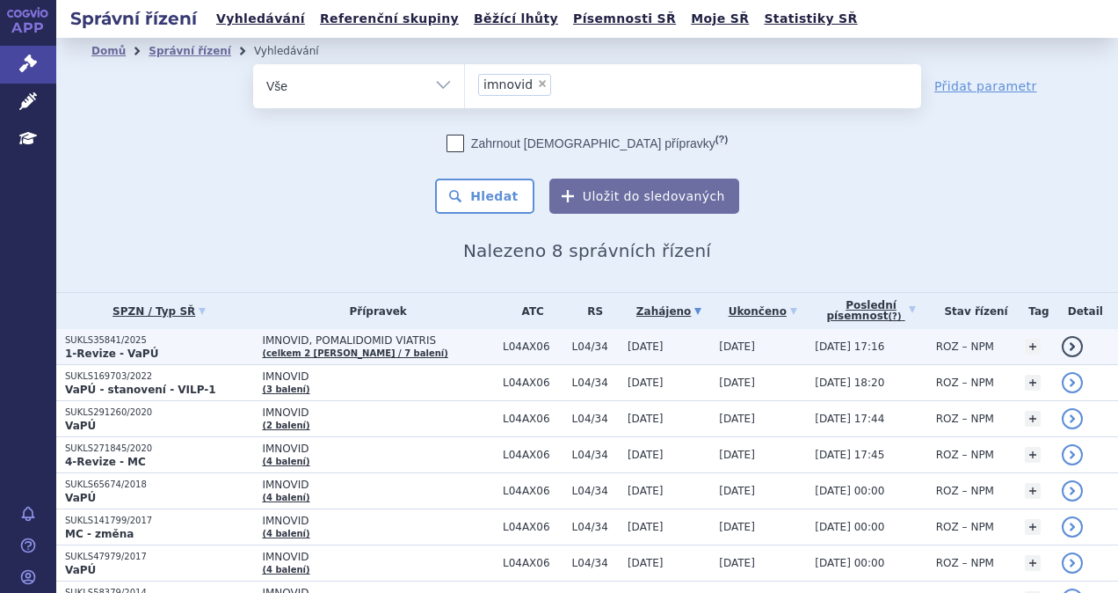
click at [408, 349] on td "IMNOVID, POMALIDOMID VIATRIS (celkem 2 brandy / 7 balení)" at bounding box center [373, 347] width 241 height 36
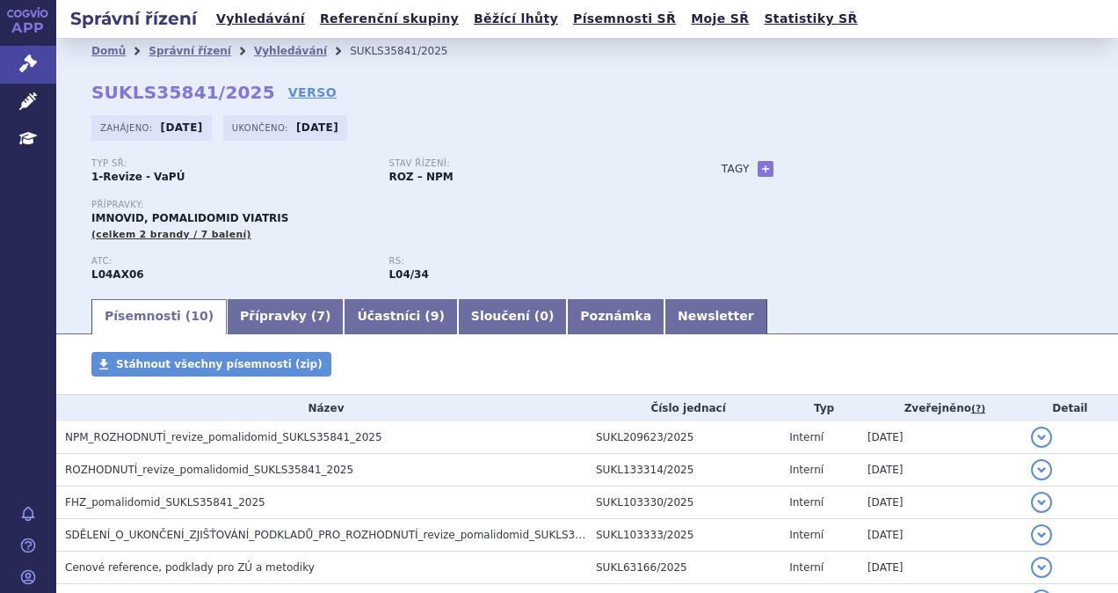
scroll to position [88, 0]
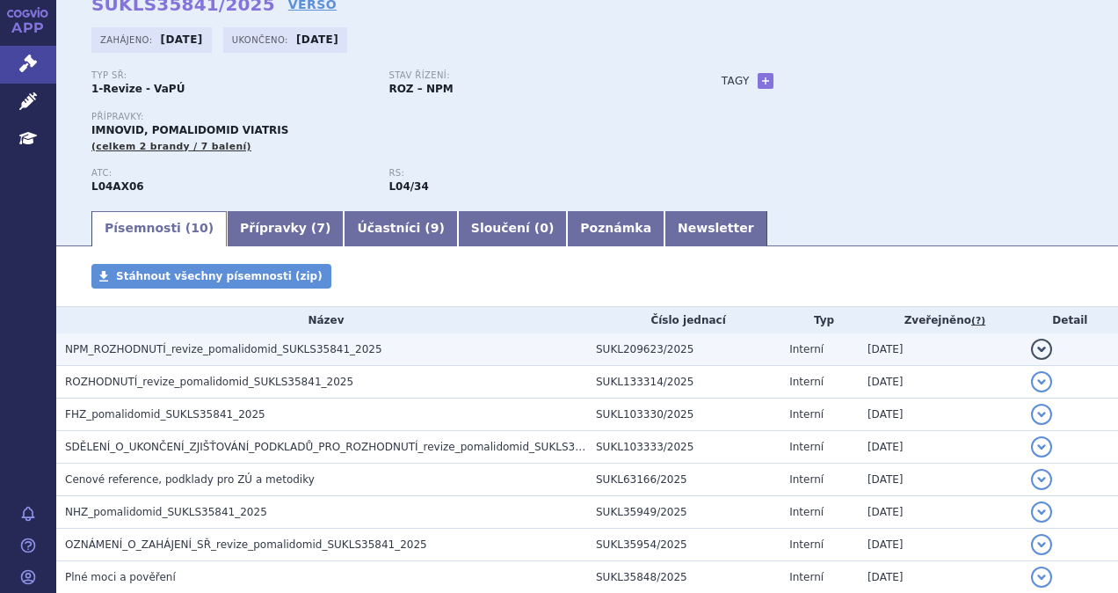
click at [449, 356] on h3 "NPM_ROZHODNUTÍ_revize_pomalidomid_SUKLS35841_2025" at bounding box center [326, 349] width 522 height 18
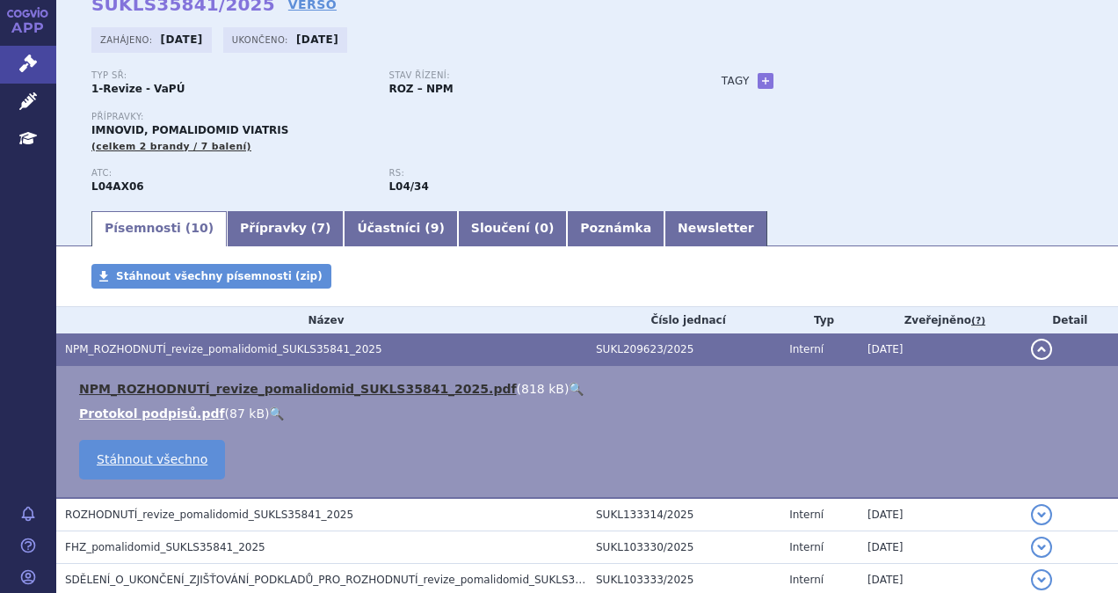
click at [359, 383] on link "NPM_ROZHODNUTÍ_revize_pomalidomid_SUKLS35841_2025.pdf" at bounding box center [298, 389] width 438 height 14
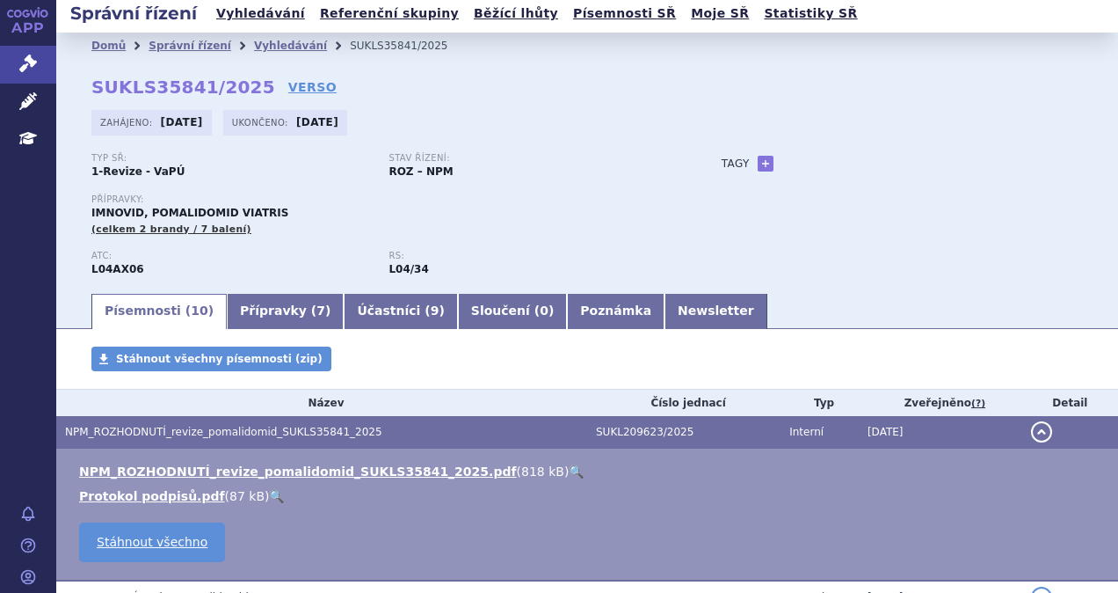
scroll to position [0, 0]
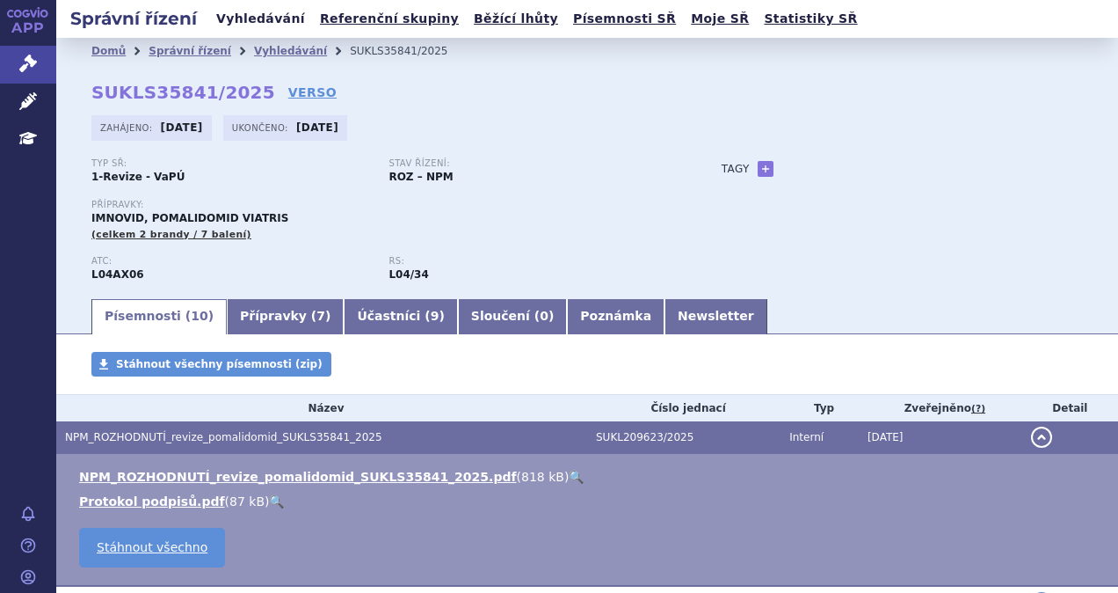
click at [266, 21] on link "Vyhledávání" at bounding box center [260, 19] width 99 height 24
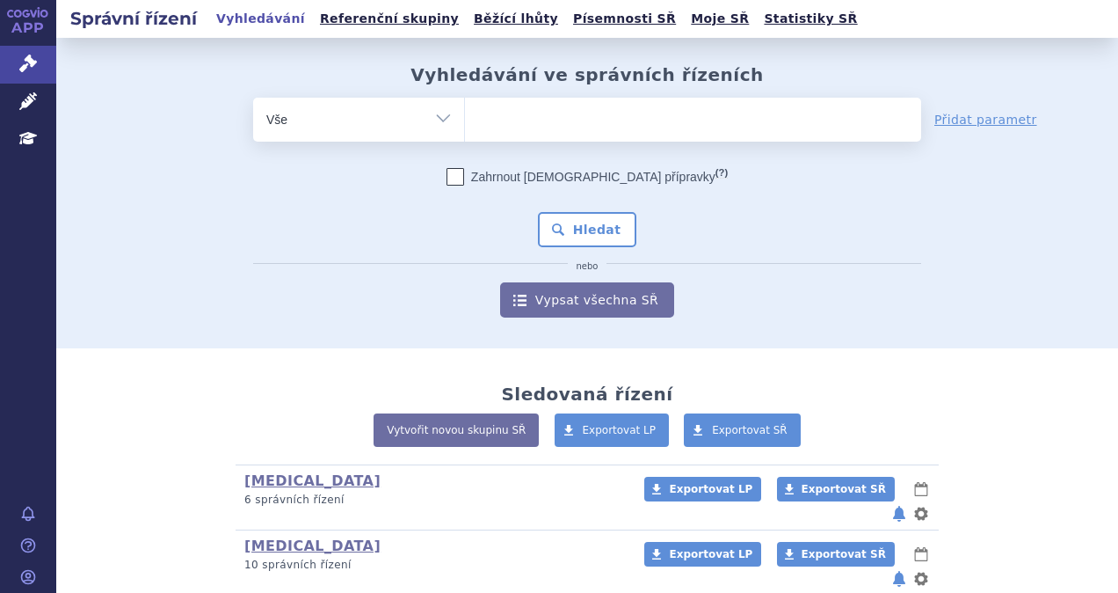
click at [424, 130] on select "Vše Spisová značka Typ SŘ Přípravek/SUKL kód Účastník/Držitel" at bounding box center [358, 118] width 211 height 40
click at [492, 120] on ul at bounding box center [693, 116] width 456 height 37
click at [465, 120] on select at bounding box center [464, 119] width 1 height 44
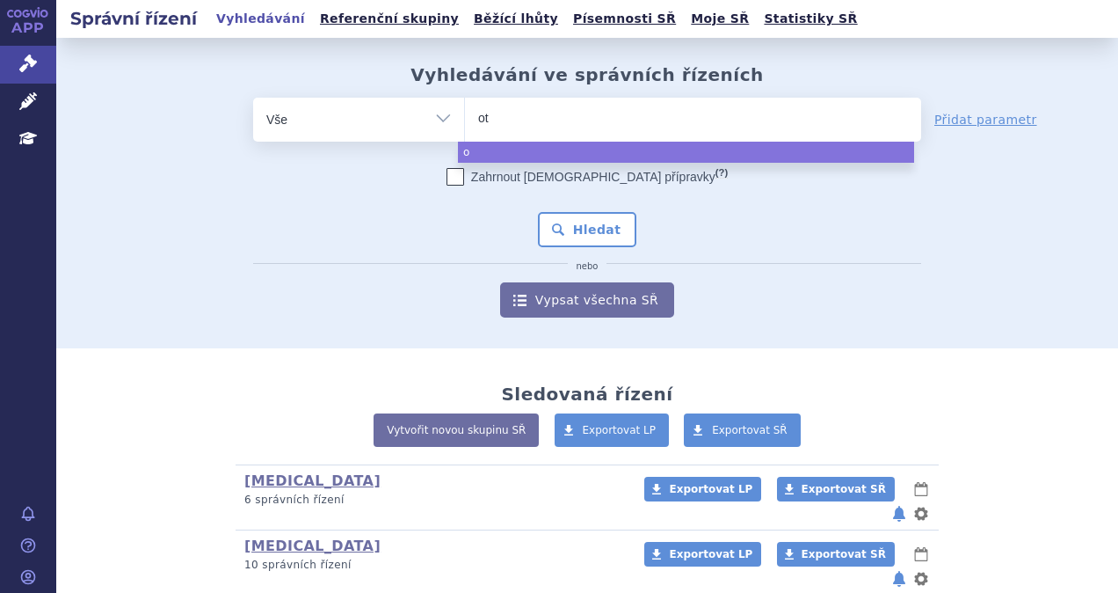
type input "ote"
type input "otezl"
type input "[MEDICAL_DATA]"
select select "otezla"
click at [591, 230] on button "Hledat" at bounding box center [587, 229] width 99 height 35
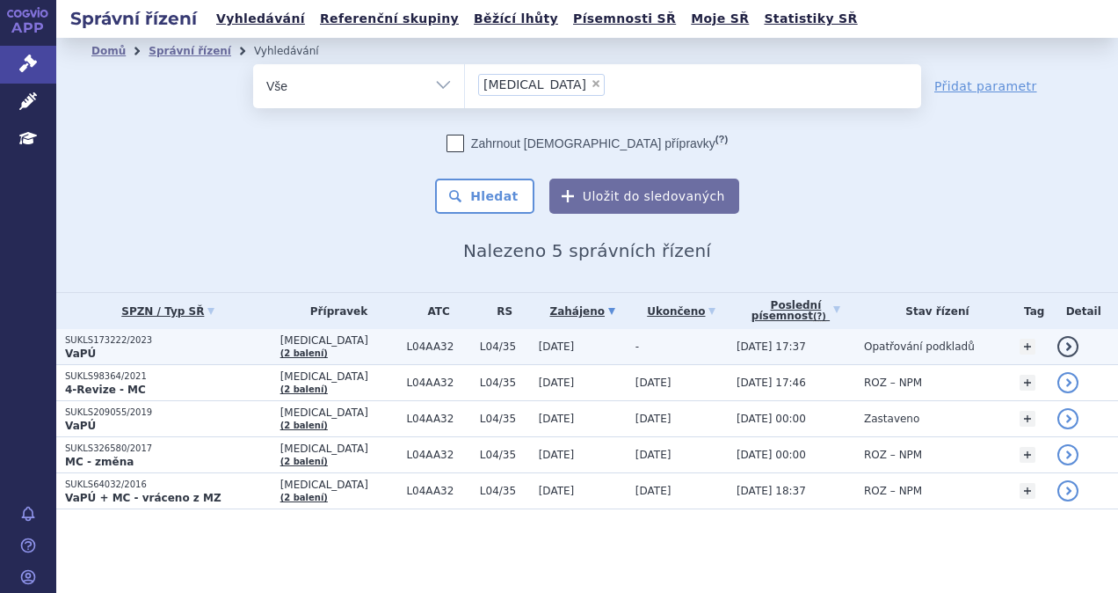
click at [159, 346] on p "VaPÚ" at bounding box center [168, 353] width 207 height 14
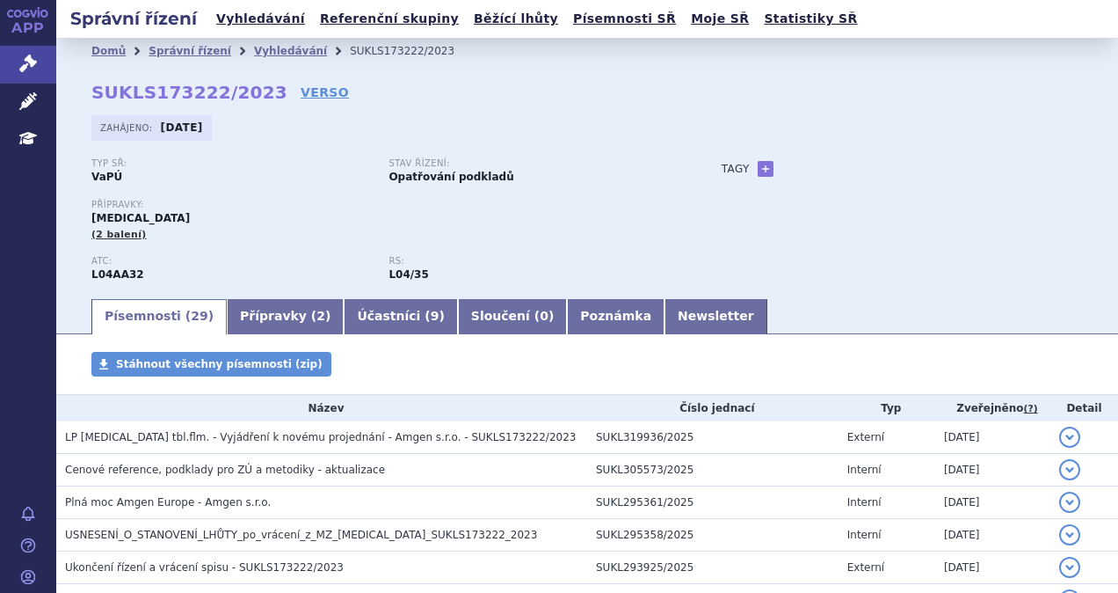
scroll to position [870, 0]
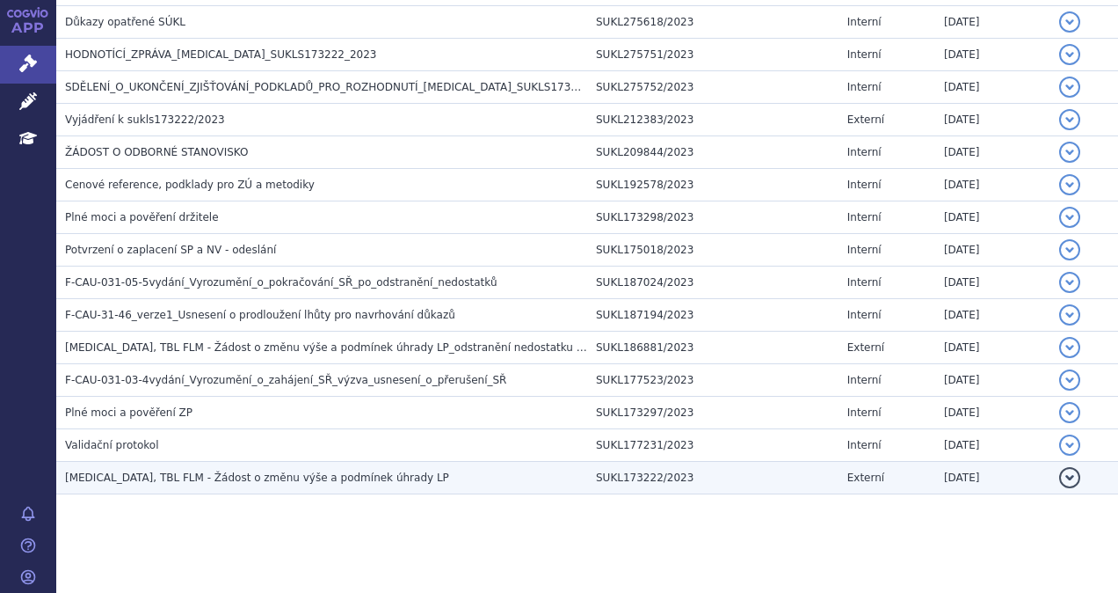
click at [139, 469] on h3 "[MEDICAL_DATA], TBL FLM - Žádost o změnu výše a podmínek úhrady LP" at bounding box center [326, 478] width 522 height 18
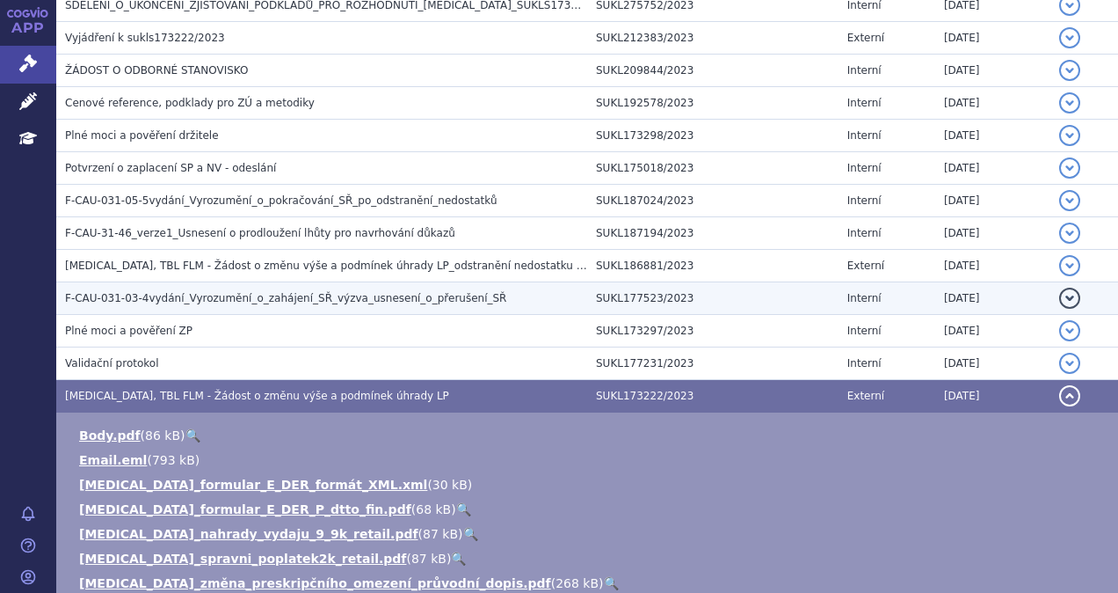
scroll to position [695, 0]
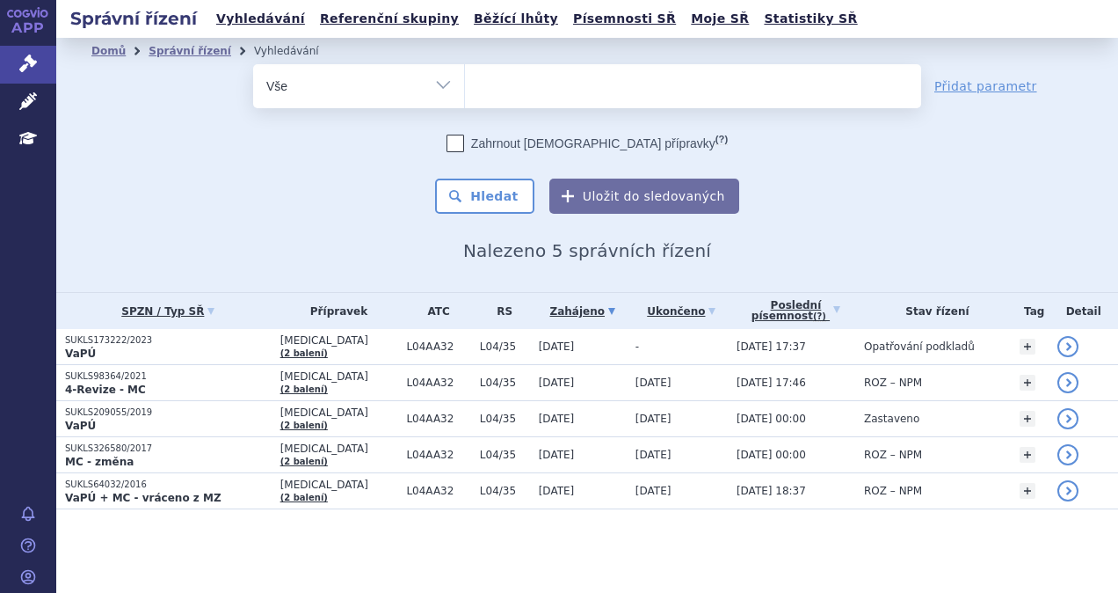
select select
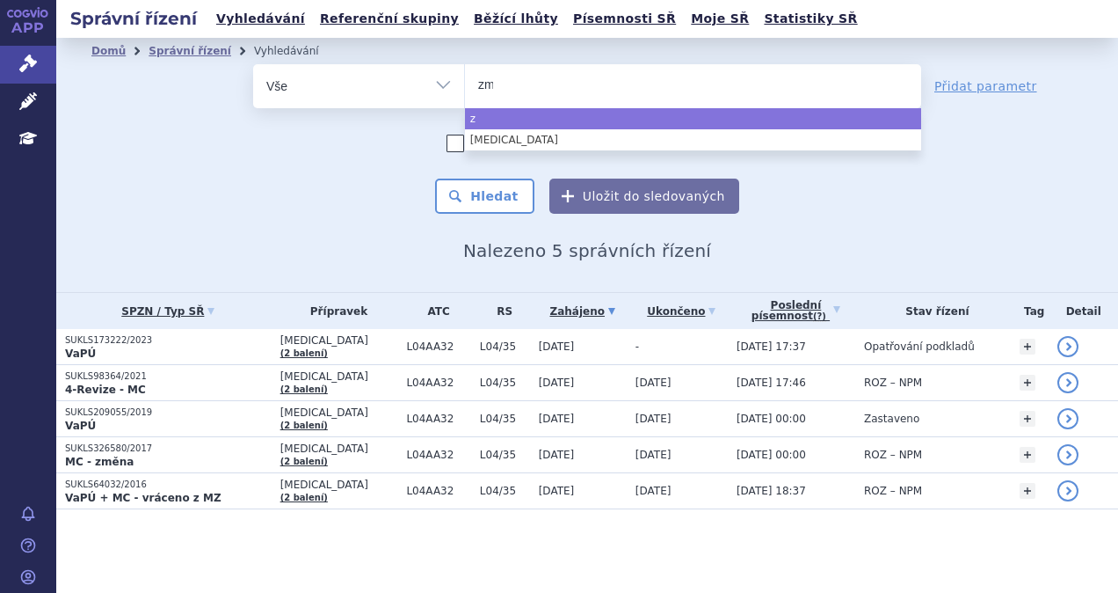
type input "změn"
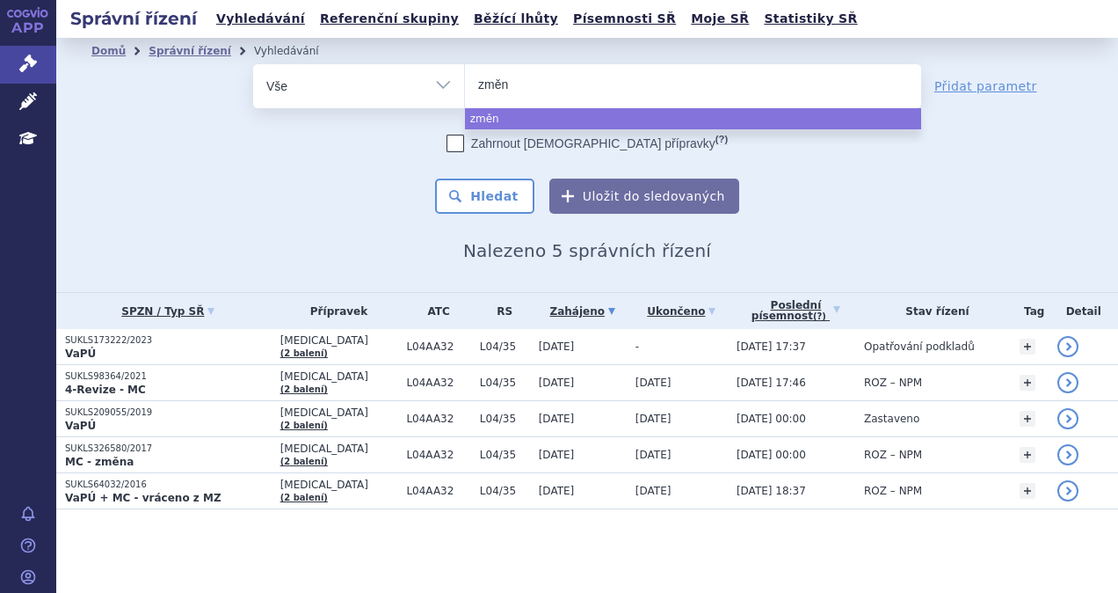
type input "změna"
type input "změna p"
type input "změna pre"
type input "změna pres"
type input "změna presk"
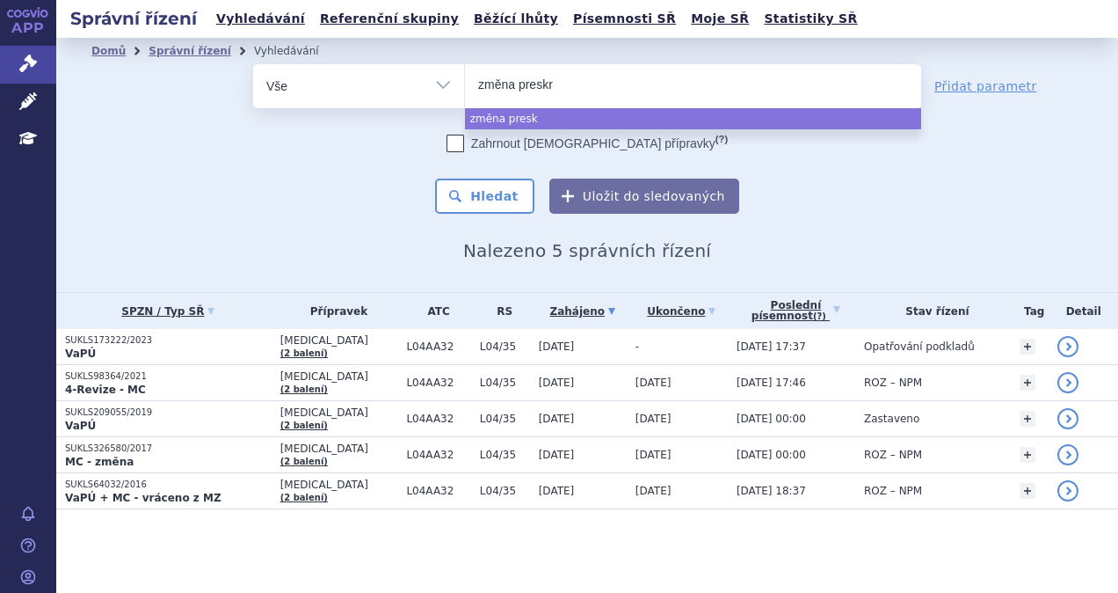
type input "změna preskri"
type input "změna preskrip"
type input "změna preskripč"
type input "změna preskripčn"
type input "změna preskripční"
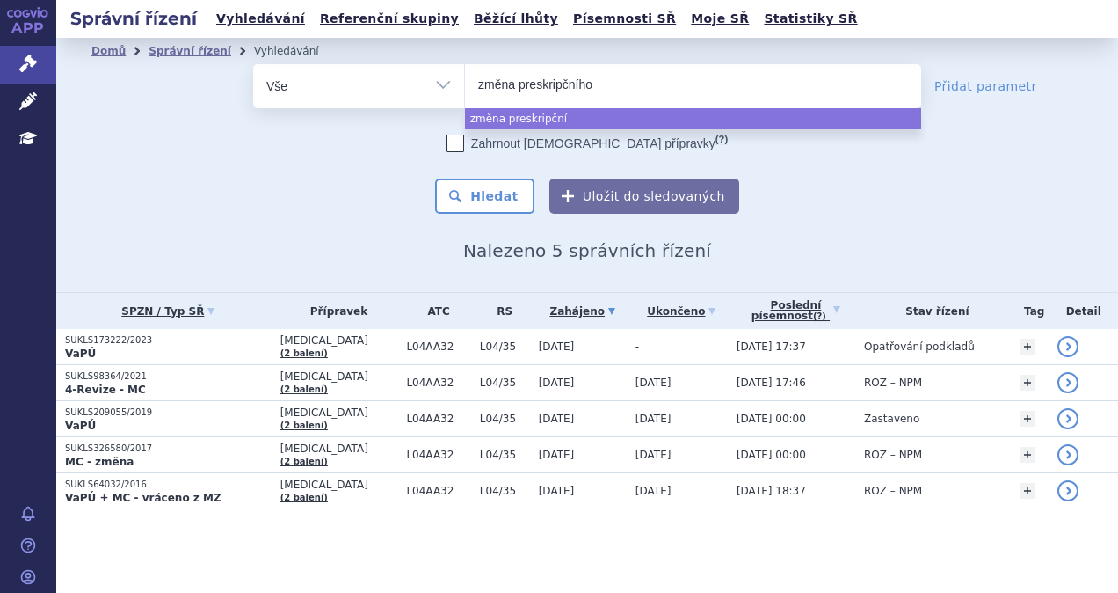
type input "změna preskripčního"
type input "změna preskripčního p"
type input "změna preskripčního"
type input "změna preskripčního o"
type input "změna preskripčního om"
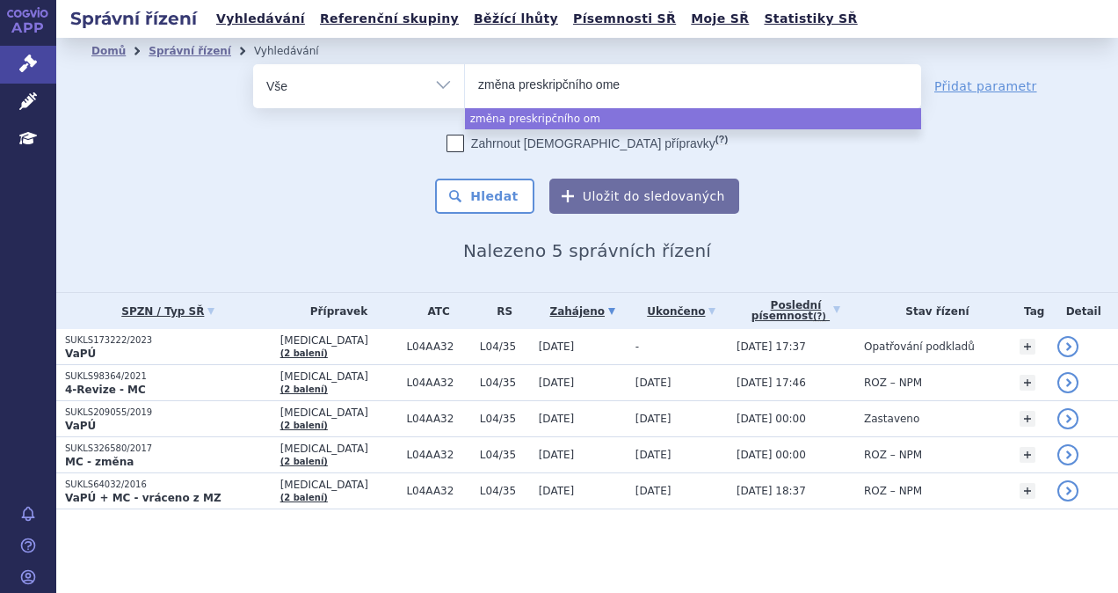
type input "změna preskripčního omez"
type input "změna preskripčního omeze"
type input "změna preskripčního omezen"
type input "změna preskripčního omezení"
select select "změna preskripčního omezení"
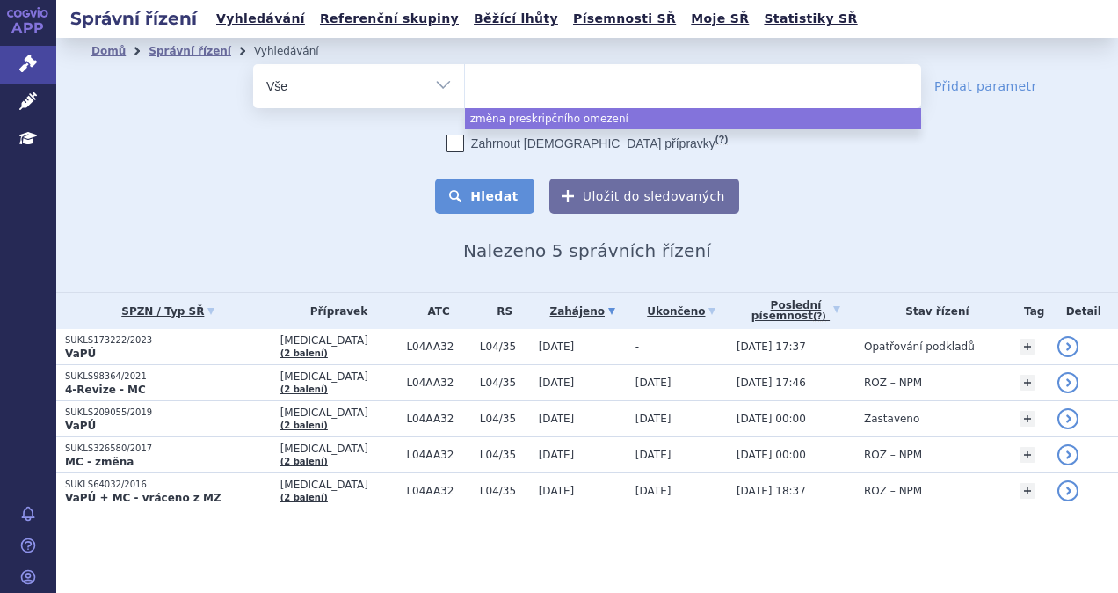
click at [498, 211] on button "Hledat" at bounding box center [484, 195] width 99 height 35
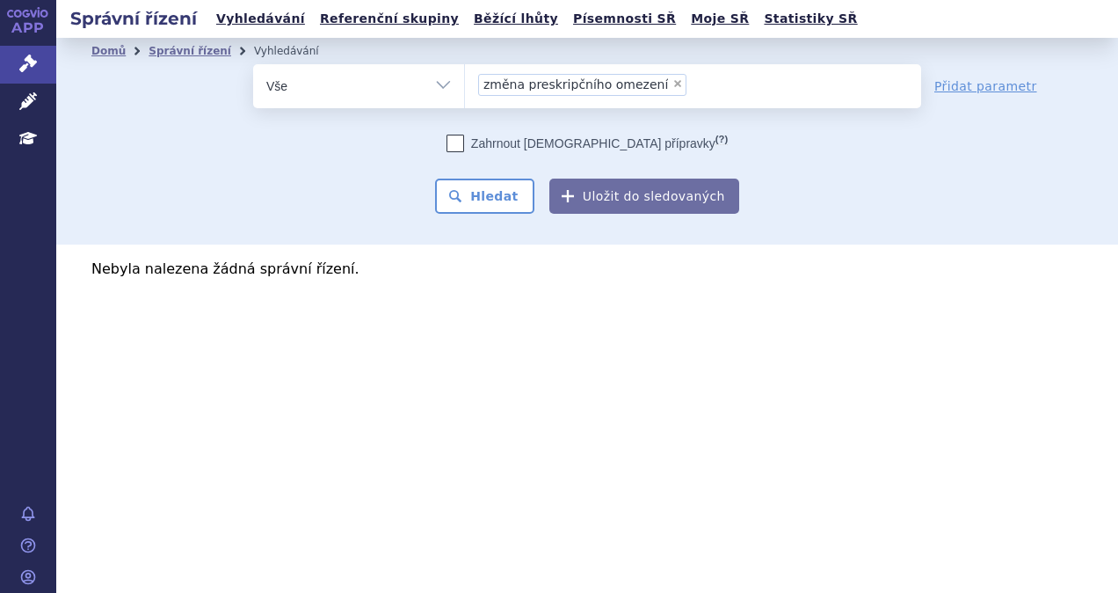
click at [459, 84] on select "Vše Spisová značka Typ SŘ Přípravek/SUKL kód Účastník/Držitel" at bounding box center [358, 84] width 211 height 40
select select "filter-procedure-type"
click at [253, 64] on select "Vše Spisová značka Typ SŘ Přípravek/SUKL kód Účastník/Držitel" at bounding box center [358, 84] width 211 height 40
click at [484, 94] on input "search" at bounding box center [483, 84] width 10 height 22
